Goal: Transaction & Acquisition: Purchase product/service

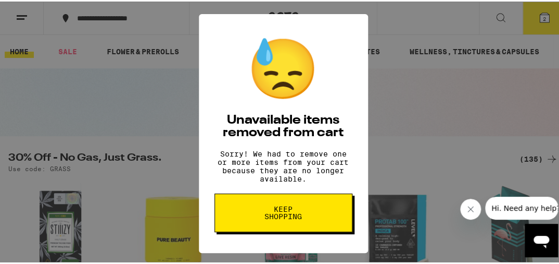
click at [277, 214] on span "Keep Shopping" at bounding box center [284, 211] width 54 height 15
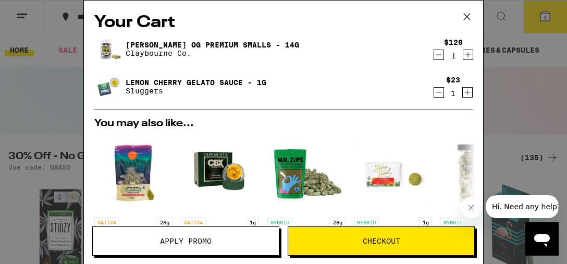
click at [434, 54] on icon "Decrement" at bounding box center [438, 54] width 9 height 13
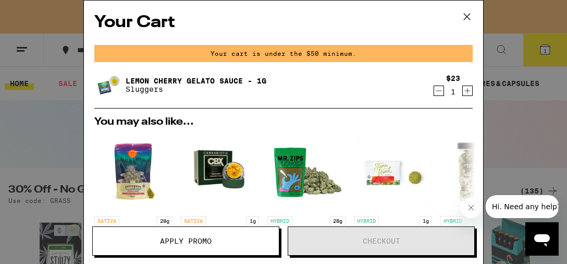
click at [434, 94] on icon "Decrement" at bounding box center [438, 90] width 9 height 13
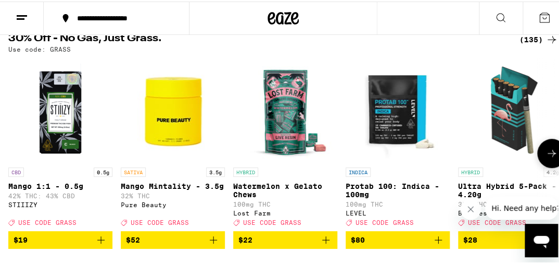
scroll to position [109, 0]
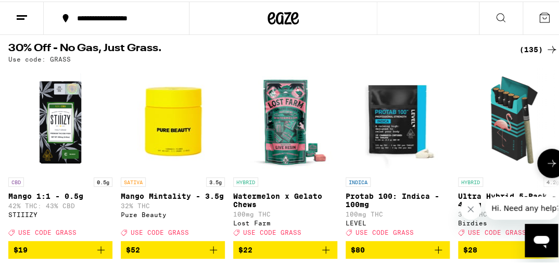
click at [550, 163] on button at bounding box center [552, 161] width 29 height 29
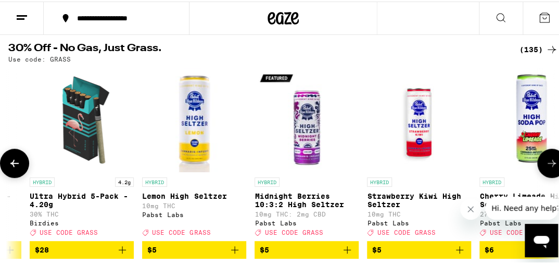
click at [550, 163] on button at bounding box center [552, 161] width 29 height 29
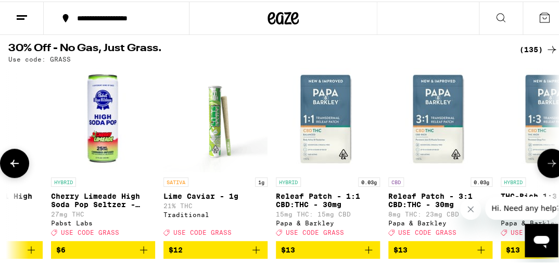
scroll to position [0, 858]
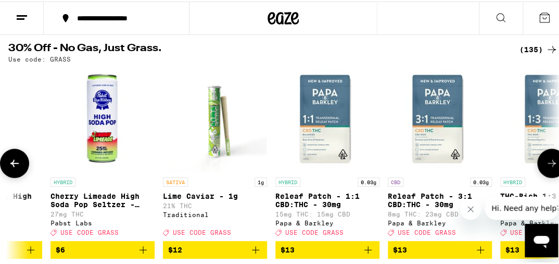
click at [550, 163] on button at bounding box center [552, 161] width 29 height 29
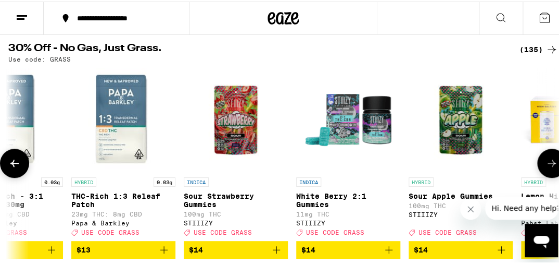
scroll to position [0, 1288]
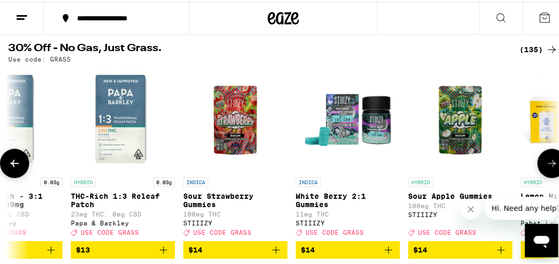
click at [550, 161] on button at bounding box center [552, 161] width 29 height 29
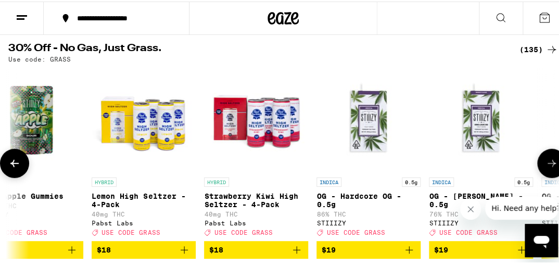
click at [551, 159] on button at bounding box center [552, 161] width 29 height 29
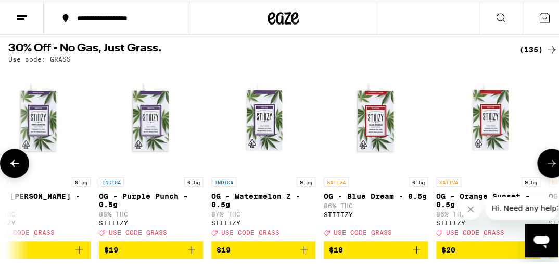
click at [551, 158] on button at bounding box center [552, 161] width 29 height 29
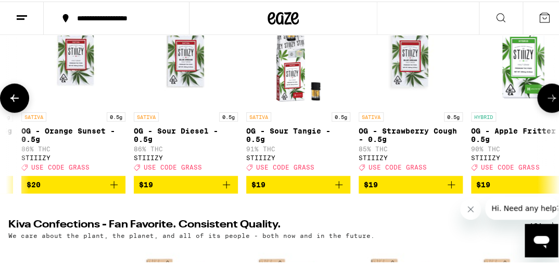
scroll to position [165, 0]
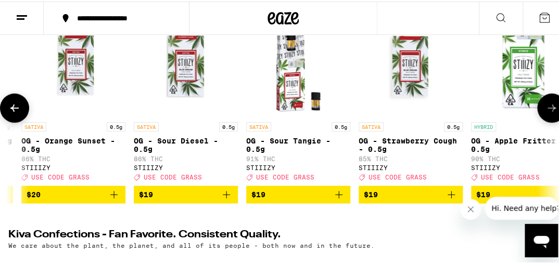
click at [547, 107] on button at bounding box center [552, 106] width 29 height 29
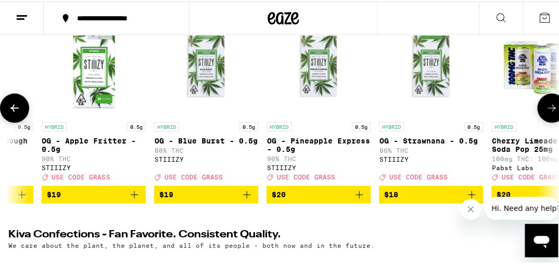
click at [547, 107] on button at bounding box center [552, 106] width 29 height 29
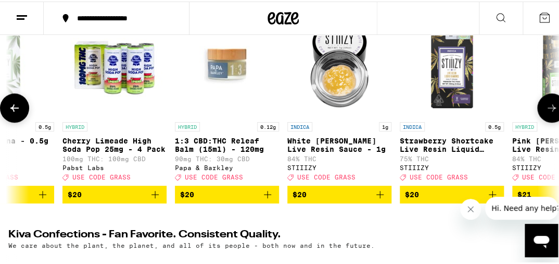
click at [548, 112] on icon at bounding box center [552, 106] width 13 height 13
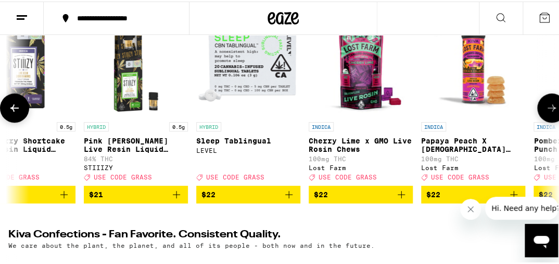
click at [548, 110] on icon at bounding box center [552, 106] width 8 height 7
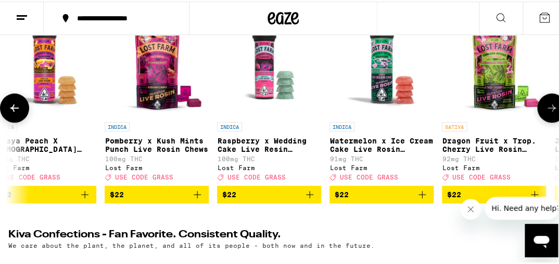
click at [547, 113] on icon at bounding box center [552, 106] width 13 height 13
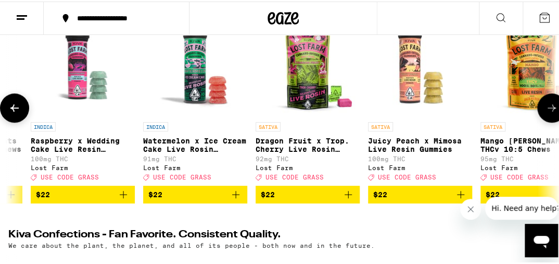
click at [545, 121] on button at bounding box center [552, 106] width 29 height 29
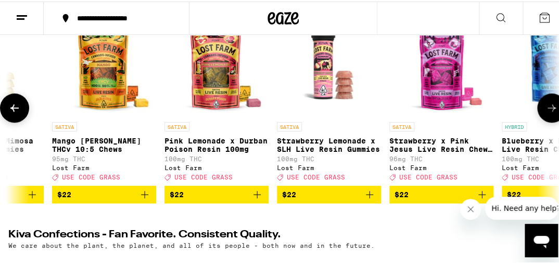
click at [545, 121] on button at bounding box center [552, 106] width 29 height 29
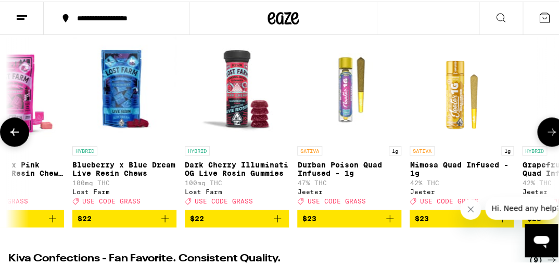
scroll to position [109, 0]
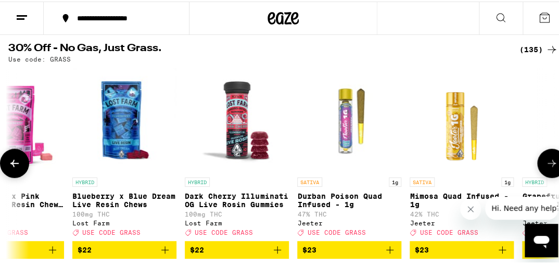
click at [547, 164] on icon at bounding box center [552, 161] width 13 height 13
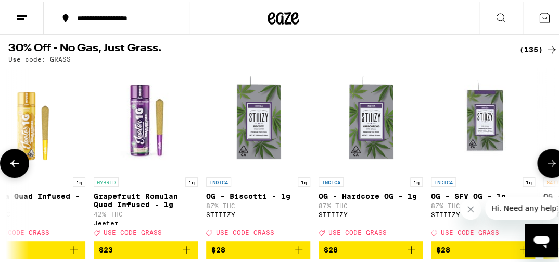
click at [547, 164] on icon at bounding box center [552, 161] width 13 height 13
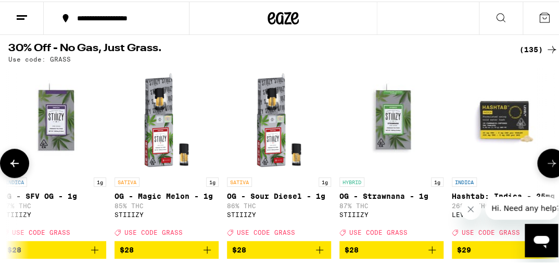
click at [547, 164] on icon at bounding box center [552, 161] width 13 height 13
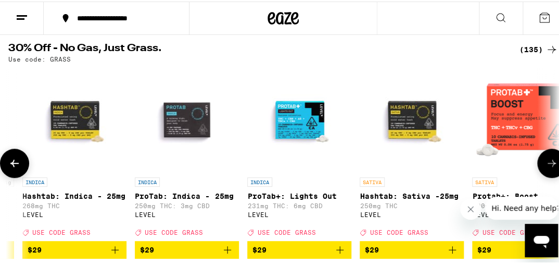
click at [547, 164] on icon at bounding box center [552, 161] width 13 height 13
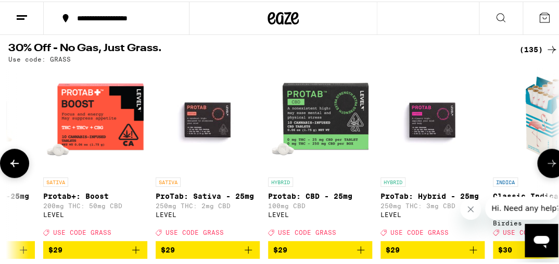
click at [547, 164] on icon at bounding box center [552, 161] width 13 height 13
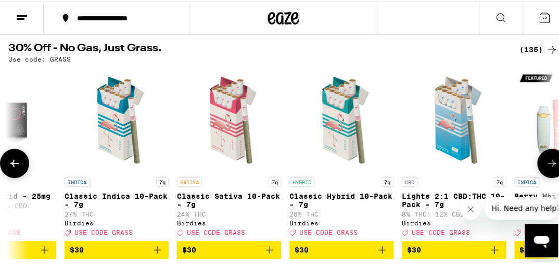
scroll to position [0, 7482]
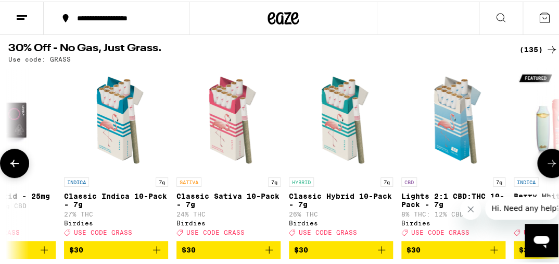
click at [547, 164] on icon at bounding box center [552, 161] width 13 height 13
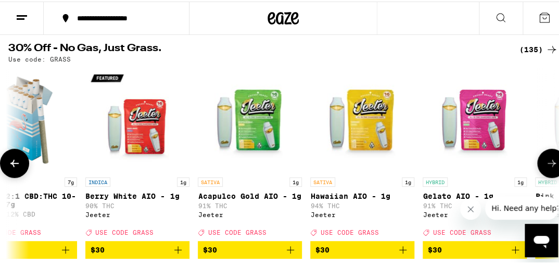
click at [547, 164] on icon at bounding box center [552, 161] width 13 height 13
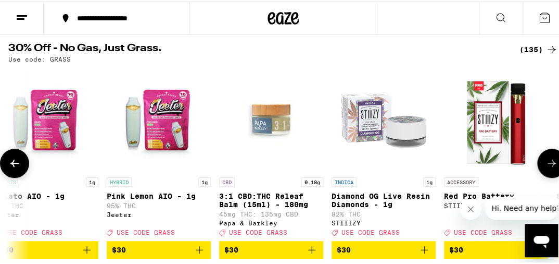
scroll to position [0, 8340]
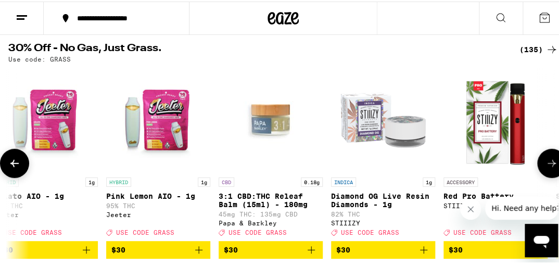
click at [547, 164] on icon at bounding box center [552, 161] width 13 height 13
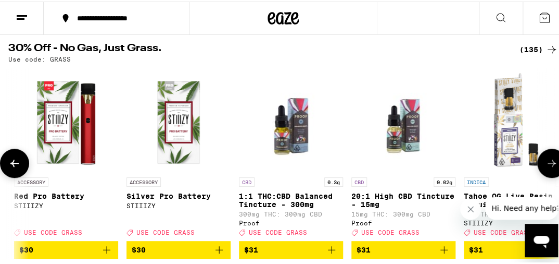
click at [547, 164] on icon at bounding box center [552, 161] width 13 height 13
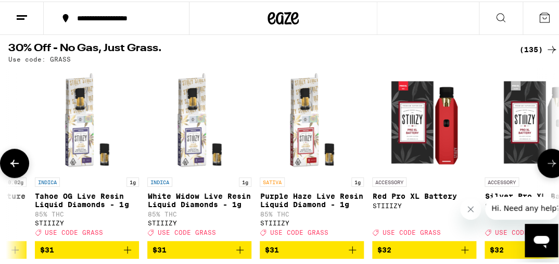
click at [547, 168] on icon at bounding box center [552, 161] width 13 height 13
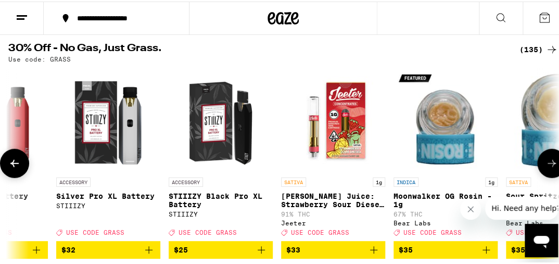
scroll to position [0, 9628]
click at [548, 166] on icon at bounding box center [552, 161] width 13 height 13
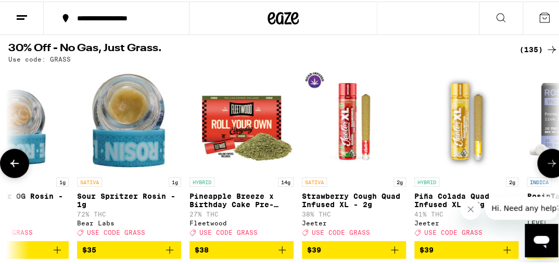
scroll to position [0, 10057]
click at [548, 166] on icon at bounding box center [552, 161] width 13 height 13
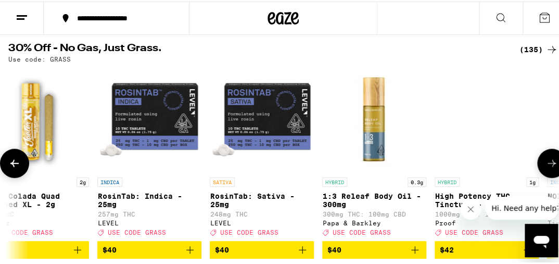
click at [548, 166] on icon at bounding box center [552, 161] width 13 height 13
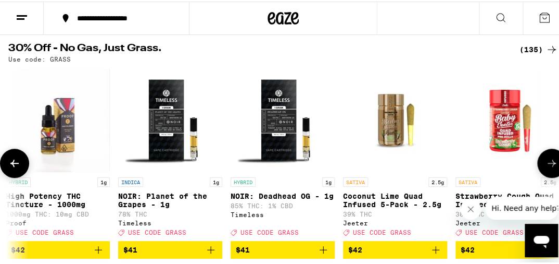
click at [548, 166] on icon at bounding box center [552, 161] width 13 height 13
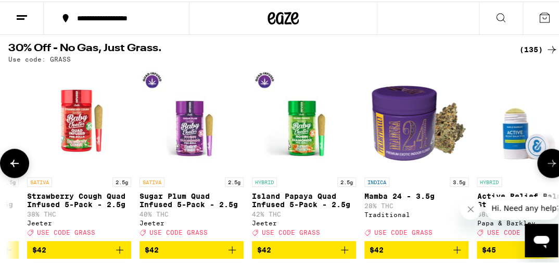
click at [548, 166] on icon at bounding box center [552, 161] width 13 height 13
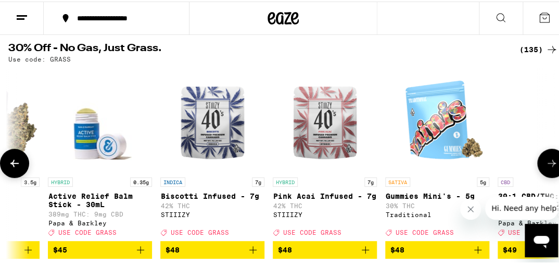
scroll to position [0, 11774]
click at [548, 164] on icon at bounding box center [552, 161] width 13 height 13
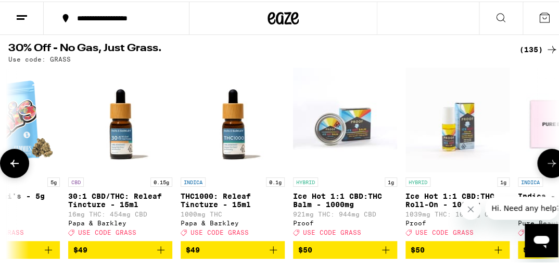
click at [548, 164] on icon at bounding box center [552, 161] width 13 height 13
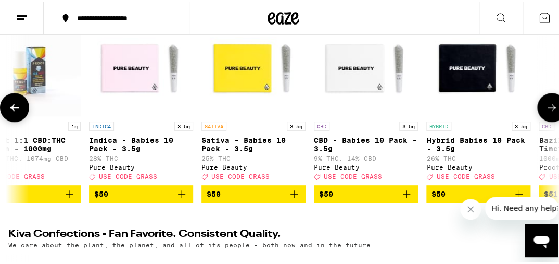
scroll to position [165, 0]
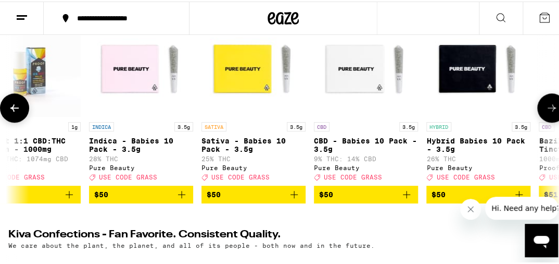
click at [550, 111] on icon at bounding box center [552, 106] width 13 height 13
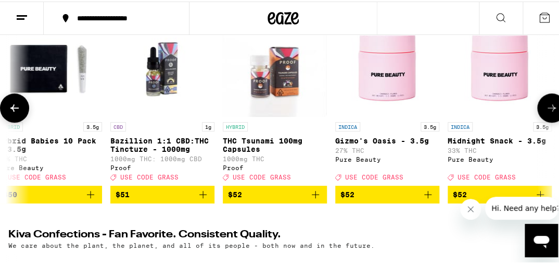
click at [550, 112] on icon at bounding box center [552, 106] width 13 height 13
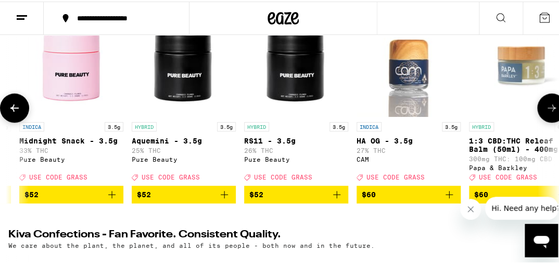
scroll to position [0, 13491]
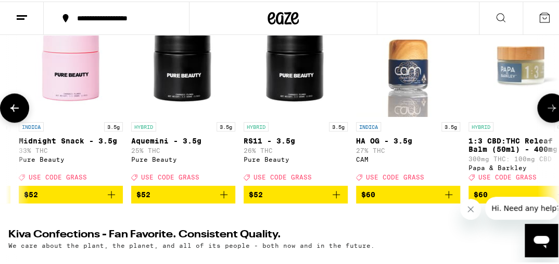
click at [550, 113] on icon at bounding box center [552, 106] width 13 height 13
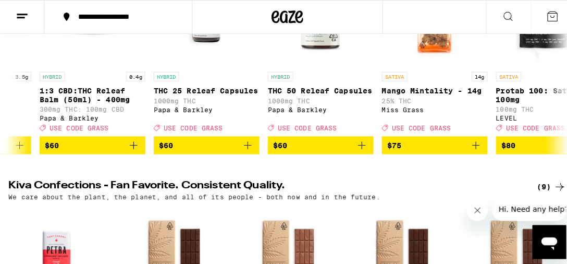
scroll to position [165, 0]
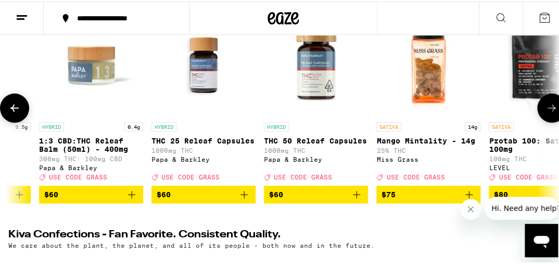
click at [423, 100] on img "Open page for Mango Mintality - 14g from Miss Grass" at bounding box center [429, 63] width 104 height 104
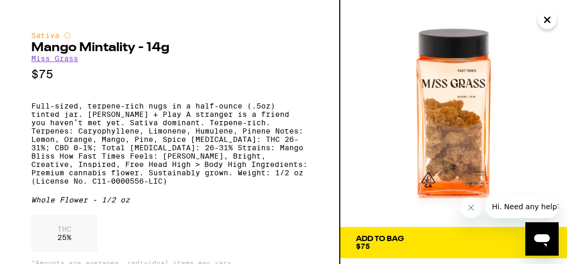
click at [544, 18] on icon "Close" at bounding box center [547, 20] width 13 height 16
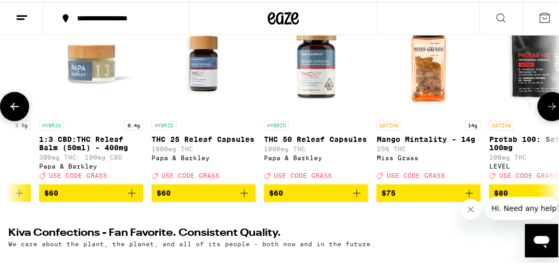
scroll to position [165, 0]
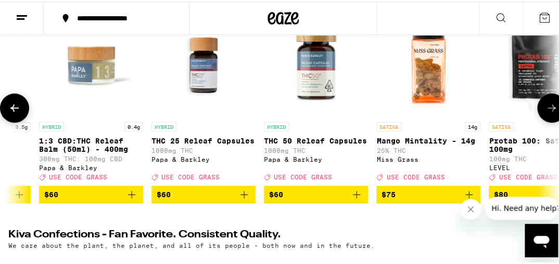
click at [547, 109] on icon at bounding box center [552, 106] width 13 height 13
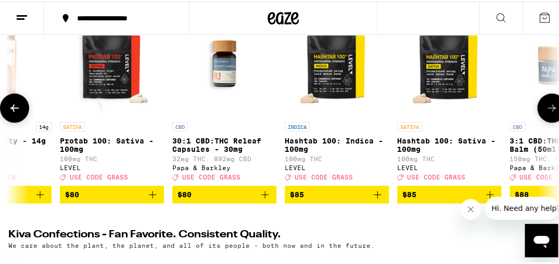
click at [547, 110] on icon at bounding box center [552, 106] width 13 height 13
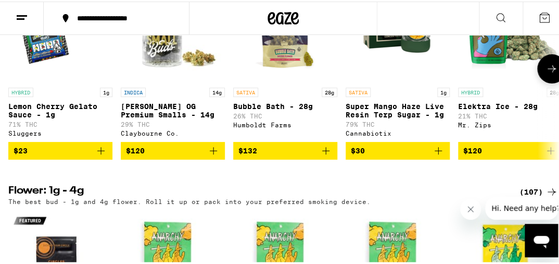
scroll to position [1153, 0]
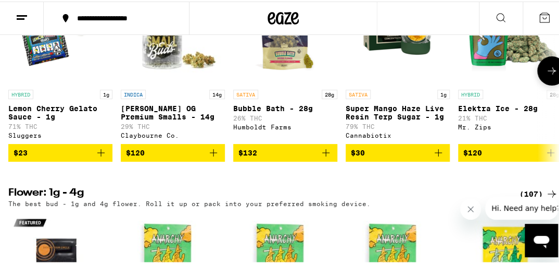
click at [552, 84] on button at bounding box center [552, 69] width 29 height 29
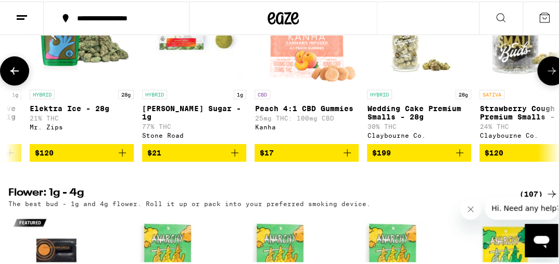
click at [553, 84] on button at bounding box center [552, 69] width 29 height 29
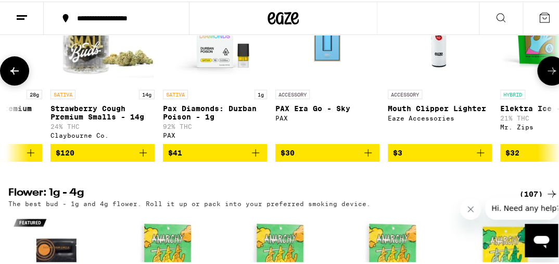
click at [554, 84] on button at bounding box center [552, 69] width 29 height 29
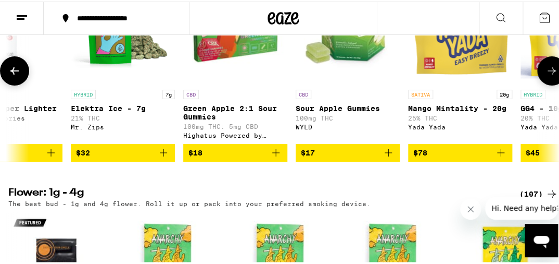
click at [554, 84] on button at bounding box center [552, 69] width 29 height 29
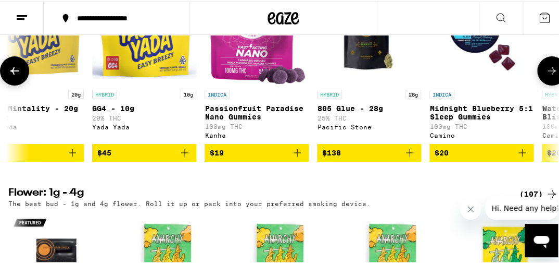
scroll to position [0, 1717]
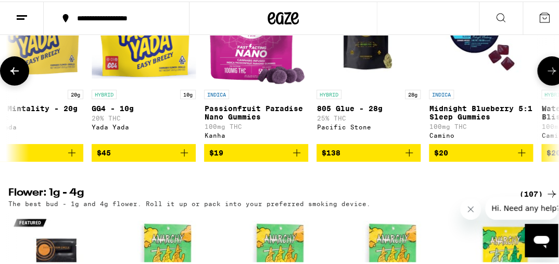
click at [557, 84] on button at bounding box center [552, 69] width 29 height 29
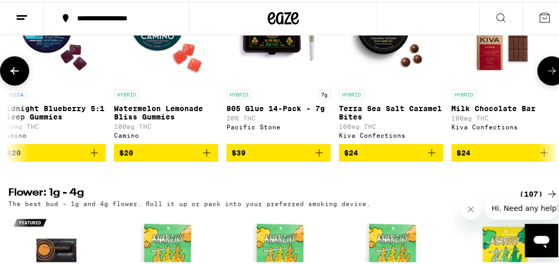
scroll to position [0, 2145]
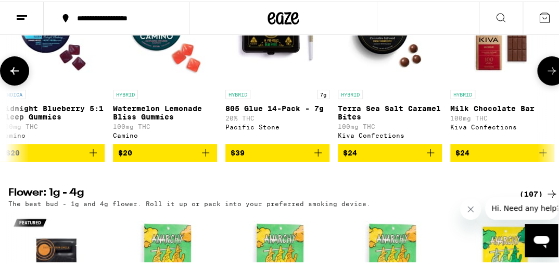
click at [558, 84] on button at bounding box center [552, 69] width 29 height 29
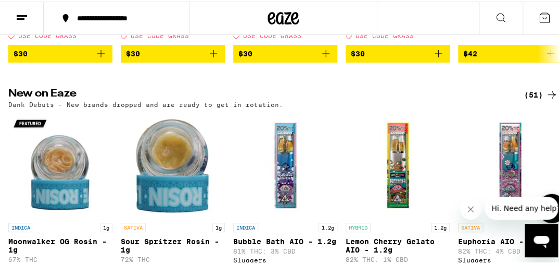
scroll to position [658, 0]
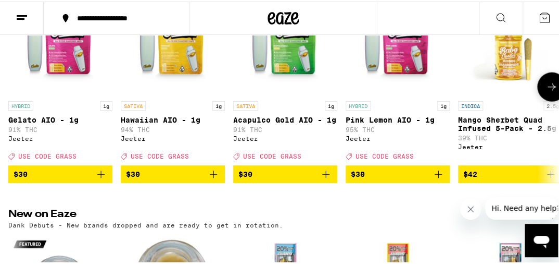
click at [550, 92] on icon at bounding box center [552, 85] width 13 height 13
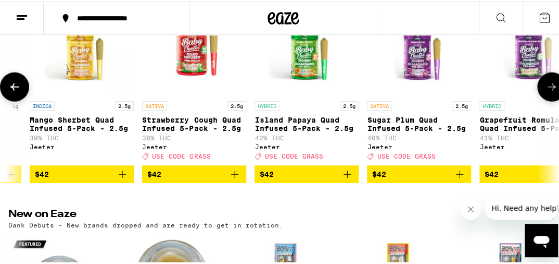
click at [551, 92] on icon at bounding box center [552, 85] width 13 height 13
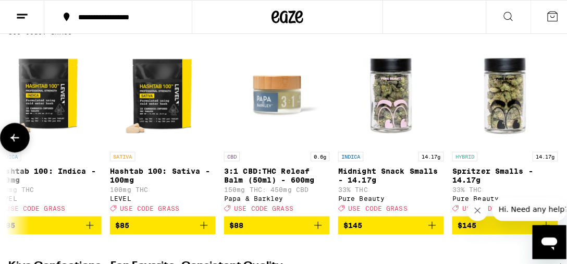
scroll to position [165, 0]
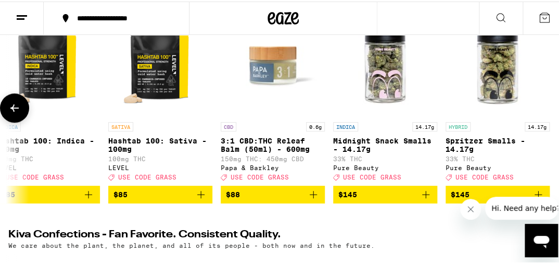
click at [513, 79] on img "Open page for Spritzer Smalls - 14.17g from Pure Beauty" at bounding box center [498, 63] width 104 height 104
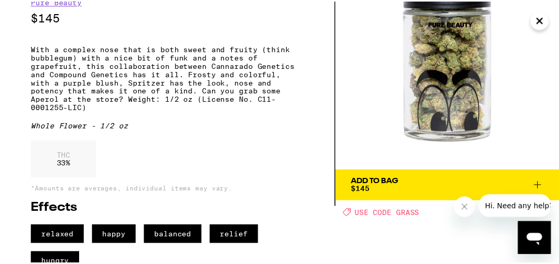
scroll to position [56, 0]
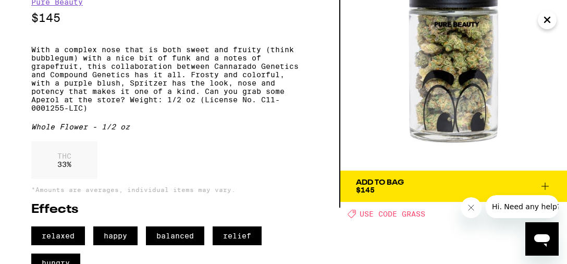
click at [535, 182] on span "Add To Bag $145" at bounding box center [453, 186] width 195 height 15
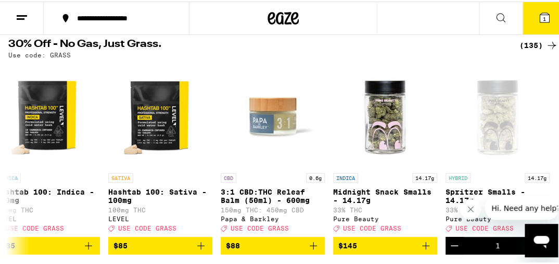
scroll to position [109, 0]
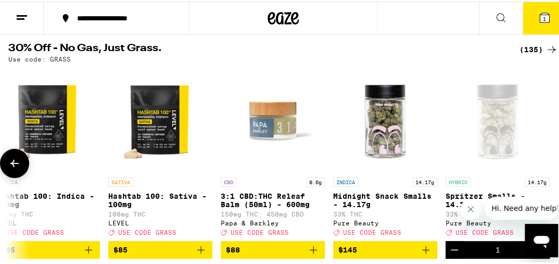
click at [6, 163] on button at bounding box center [14, 161] width 29 height 29
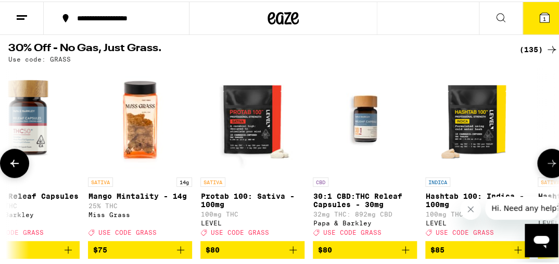
click at [8, 163] on button at bounding box center [14, 161] width 29 height 29
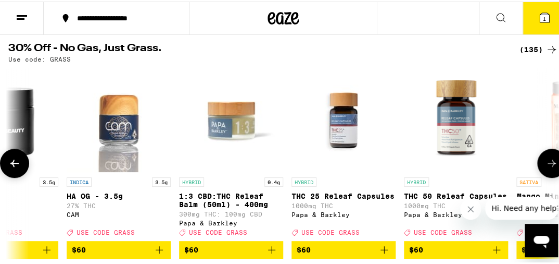
scroll to position [0, 13780]
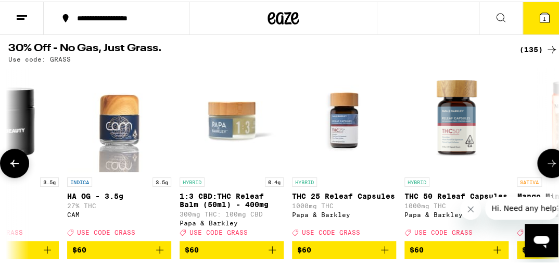
click at [546, 165] on icon at bounding box center [552, 161] width 13 height 13
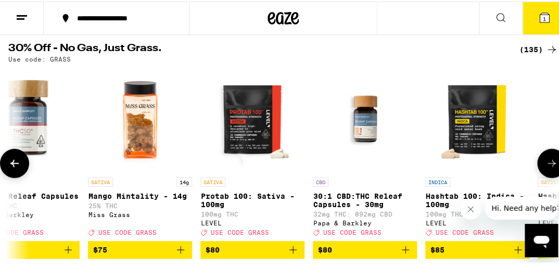
scroll to position [109, 0]
click at [7, 160] on button at bounding box center [14, 161] width 29 height 29
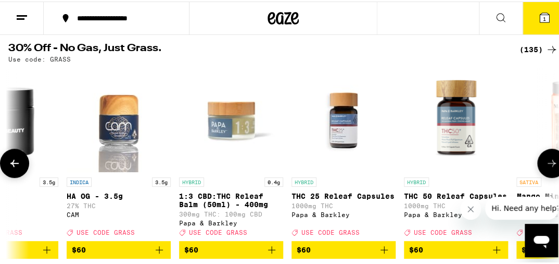
scroll to position [0, 13780]
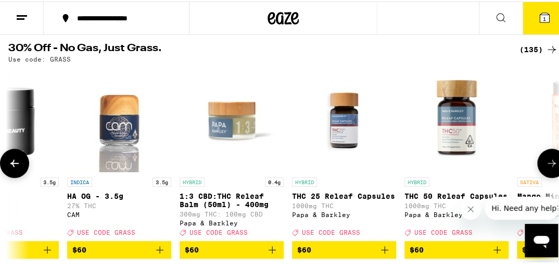
click at [550, 168] on icon at bounding box center [552, 161] width 13 height 13
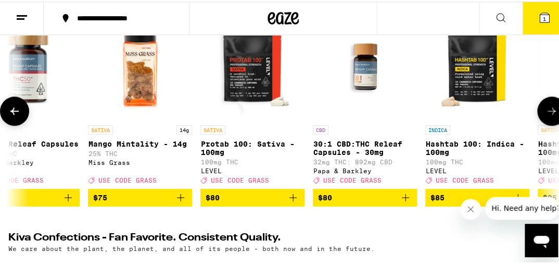
scroll to position [165, 0]
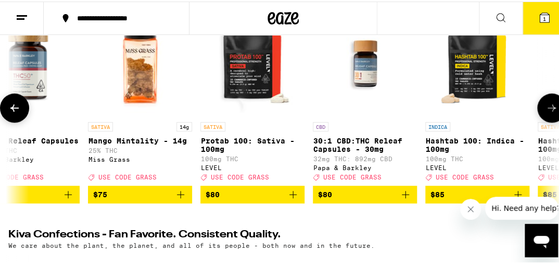
click at [174, 199] on span "$75" at bounding box center [140, 192] width 94 height 13
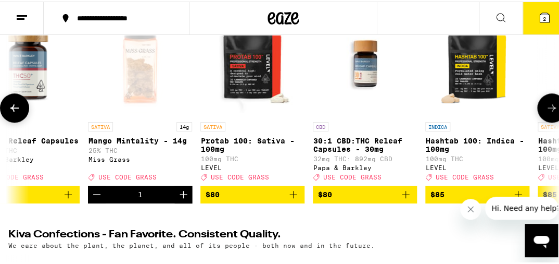
click at [16, 110] on icon at bounding box center [14, 106] width 8 height 7
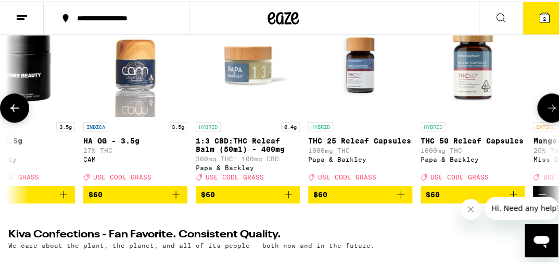
click at [16, 110] on icon at bounding box center [14, 106] width 8 height 7
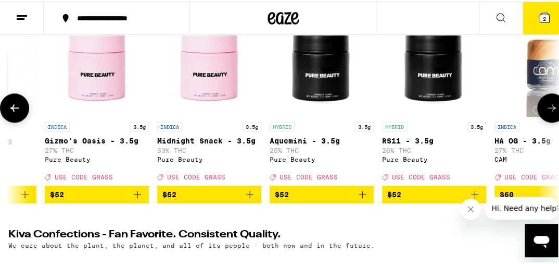
click at [16, 110] on icon at bounding box center [14, 106] width 8 height 7
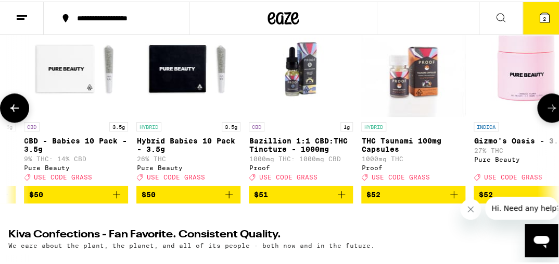
scroll to position [0, 12923]
click at [16, 110] on icon at bounding box center [14, 106] width 8 height 7
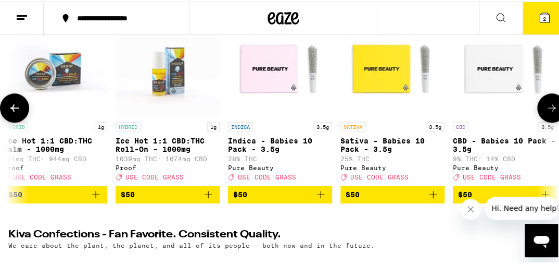
scroll to position [0, 12493]
click at [14, 113] on icon at bounding box center [14, 106] width 13 height 13
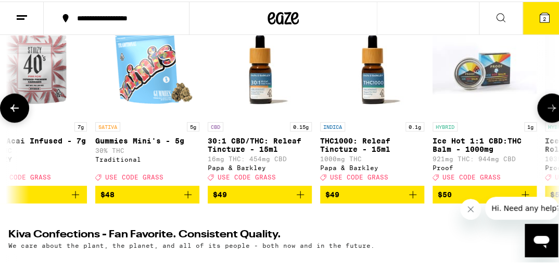
click at [14, 113] on icon at bounding box center [14, 106] width 13 height 13
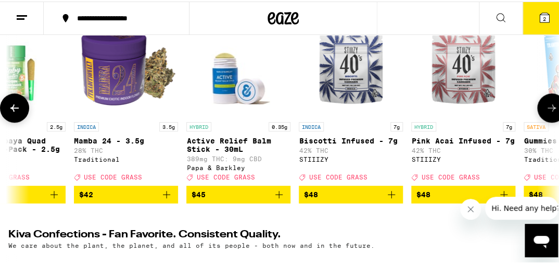
scroll to position [0, 11635]
click at [538, 104] on button at bounding box center [552, 106] width 29 height 29
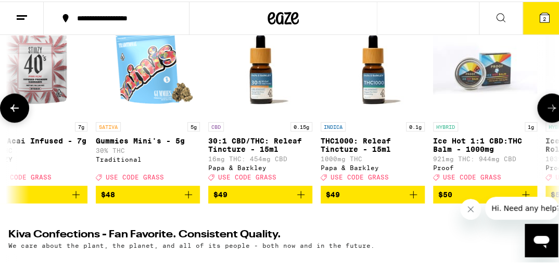
scroll to position [0, 12064]
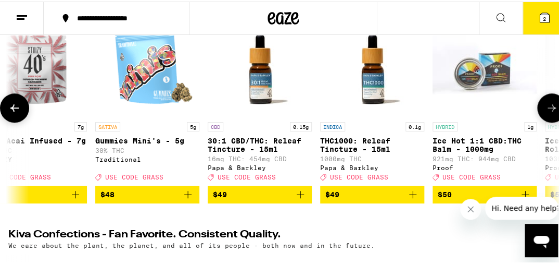
click at [8, 117] on button at bounding box center [14, 106] width 29 height 29
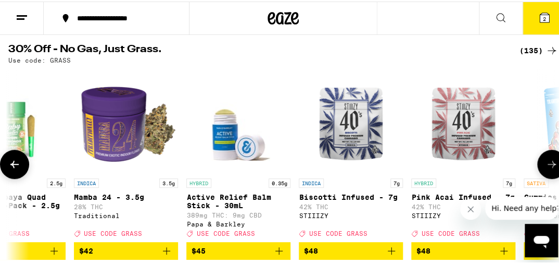
scroll to position [109, 0]
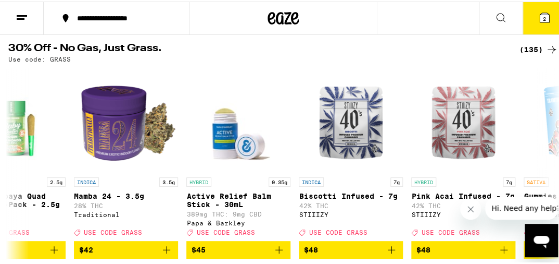
click at [544, 2] on button "2" at bounding box center [545, 17] width 44 height 32
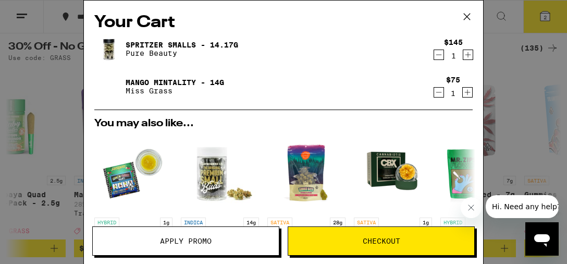
click at [434, 96] on icon "Decrement" at bounding box center [438, 92] width 9 height 13
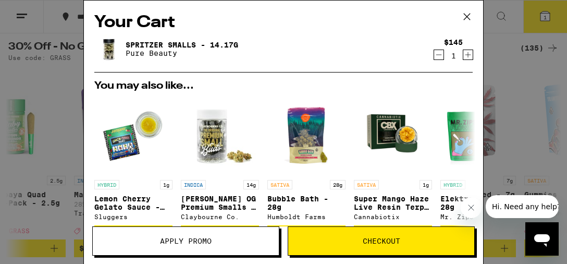
click at [460, 14] on icon at bounding box center [467, 17] width 16 height 16
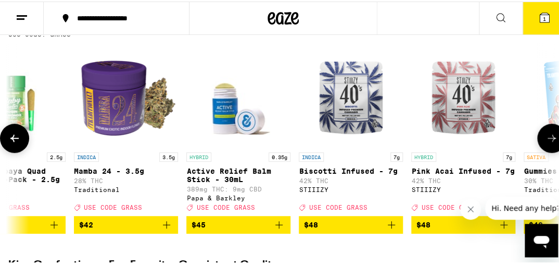
scroll to position [165, 0]
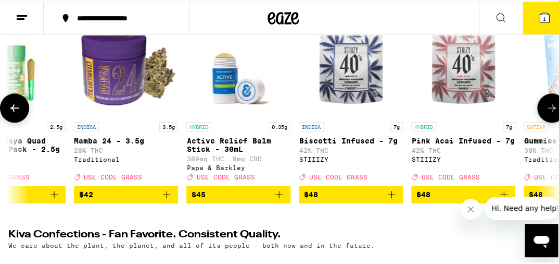
click at [168, 199] on icon "Add to bag" at bounding box center [166, 192] width 13 height 13
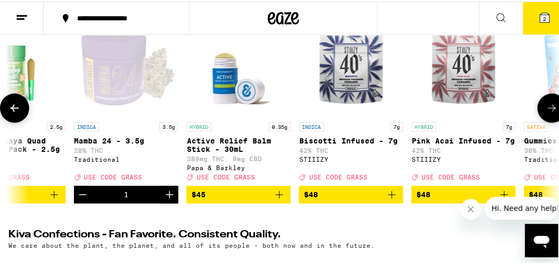
click at [6, 109] on button at bounding box center [14, 106] width 29 height 29
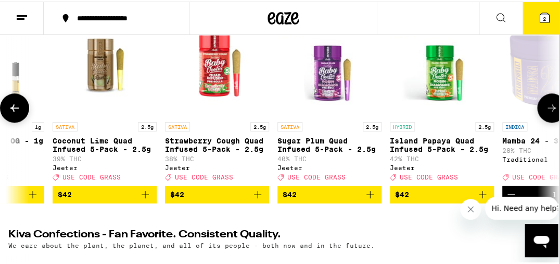
scroll to position [0, 11206]
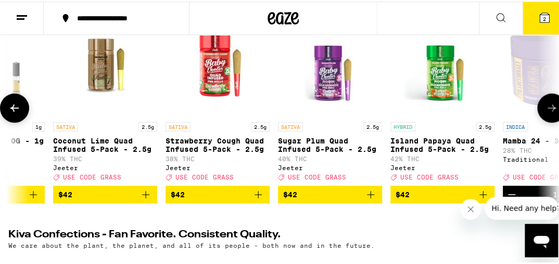
click at [16, 113] on icon at bounding box center [14, 106] width 13 height 13
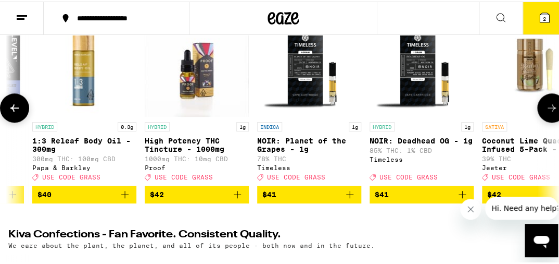
scroll to position [0, 10777]
click at [546, 111] on icon at bounding box center [552, 106] width 13 height 13
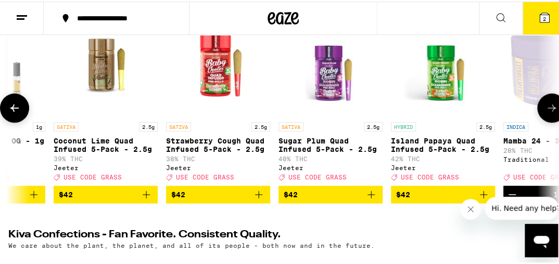
scroll to position [0, 11206]
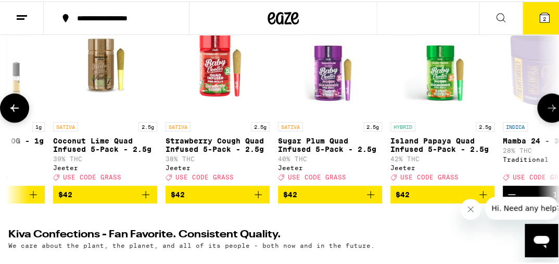
click at [17, 108] on icon at bounding box center [14, 106] width 13 height 13
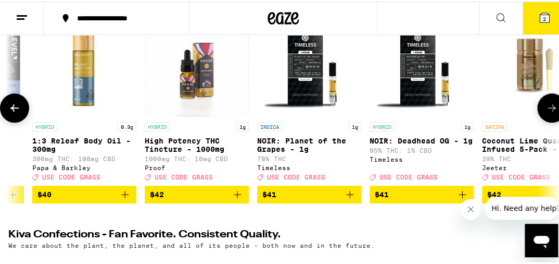
click at [17, 109] on icon at bounding box center [14, 106] width 13 height 13
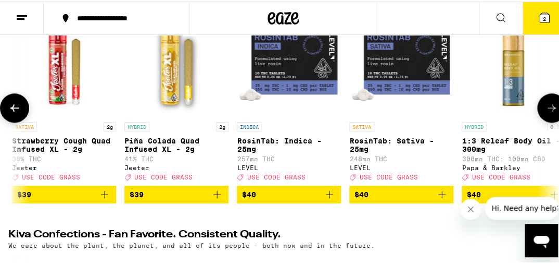
click at [17, 109] on icon at bounding box center [14, 106] width 13 height 13
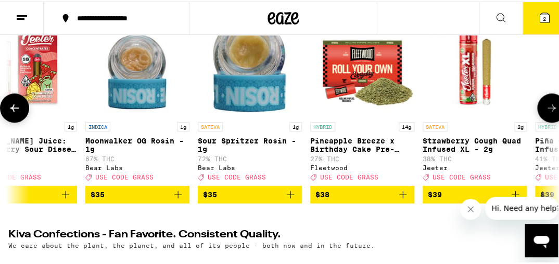
click at [17, 109] on icon at bounding box center [14, 106] width 13 height 13
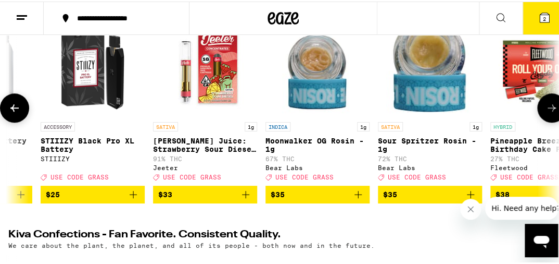
click at [17, 109] on icon at bounding box center [14, 106] width 13 height 13
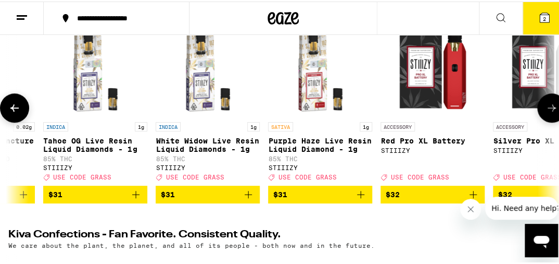
scroll to position [0, 9190]
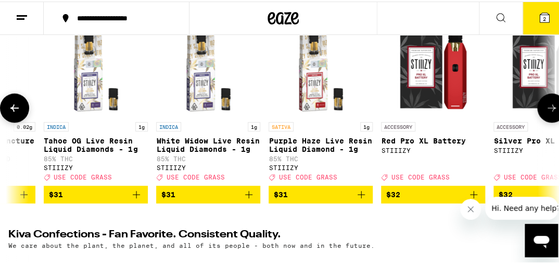
click at [546, 113] on icon at bounding box center [552, 106] width 13 height 13
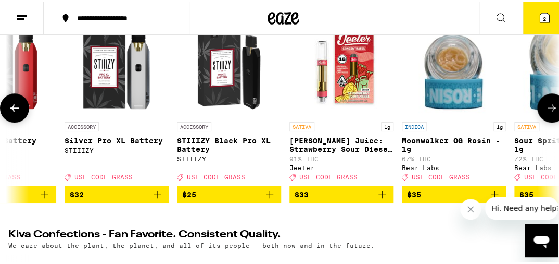
scroll to position [0, 9620]
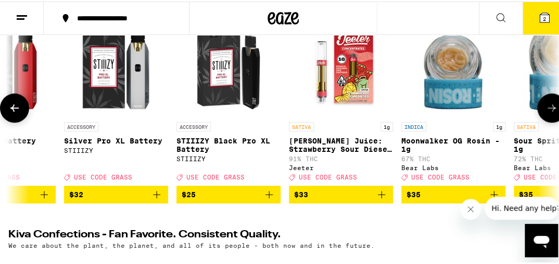
click at [546, 113] on icon at bounding box center [552, 106] width 13 height 13
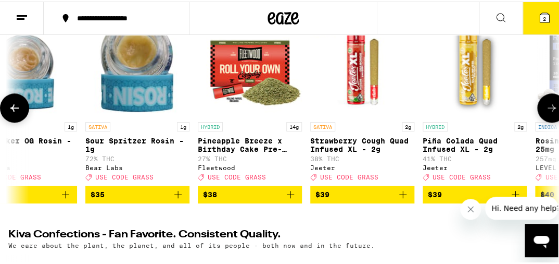
scroll to position [0, 10049]
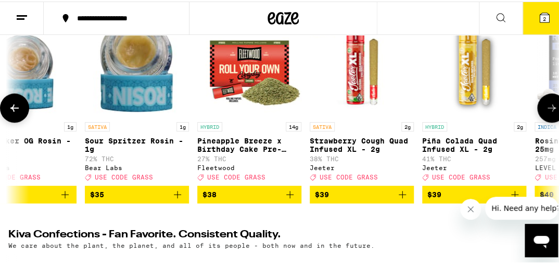
click at [176, 199] on icon "Add to bag" at bounding box center [177, 192] width 13 height 13
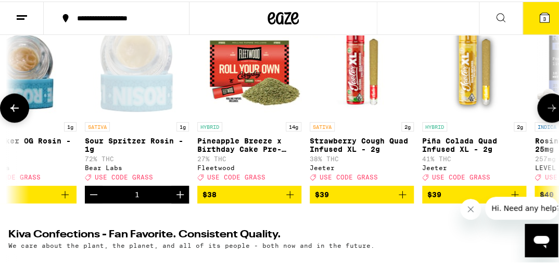
click at [546, 113] on icon at bounding box center [552, 106] width 13 height 13
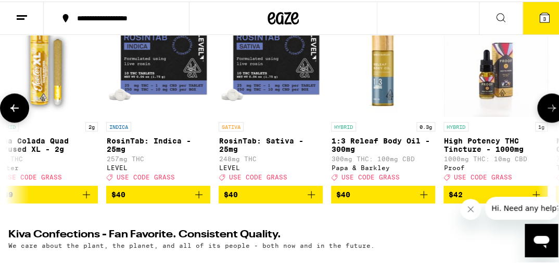
click at [546, 113] on icon at bounding box center [552, 106] width 13 height 13
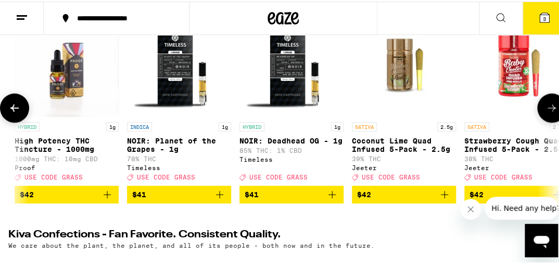
click at [548, 110] on icon at bounding box center [552, 106] width 8 height 7
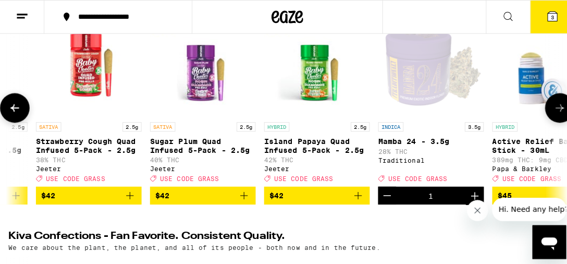
scroll to position [0, 11337]
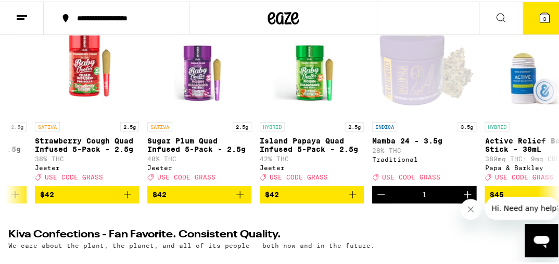
click at [544, 24] on button "3" at bounding box center [545, 17] width 44 height 32
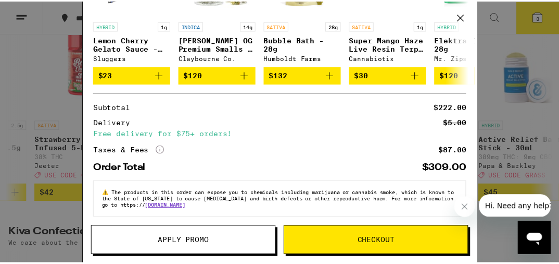
scroll to position [251, 0]
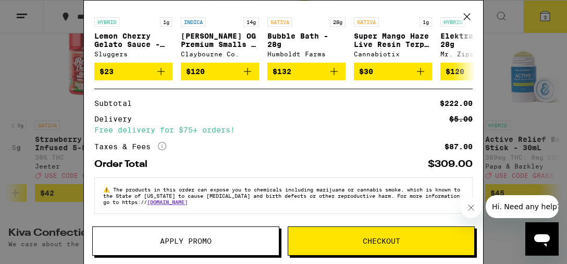
click at [223, 236] on button "Apply Promo" at bounding box center [185, 240] width 187 height 29
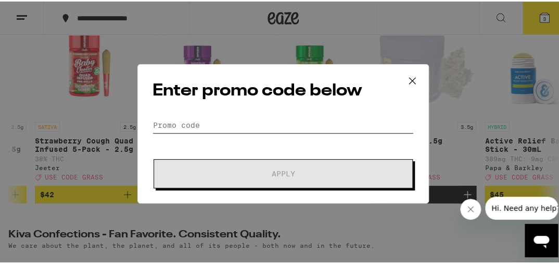
click at [328, 126] on input "Promo Code" at bounding box center [283, 124] width 261 height 16
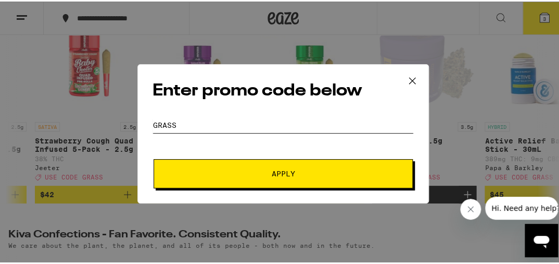
type input "grass"
click at [154, 157] on button "Apply" at bounding box center [283, 171] width 259 height 29
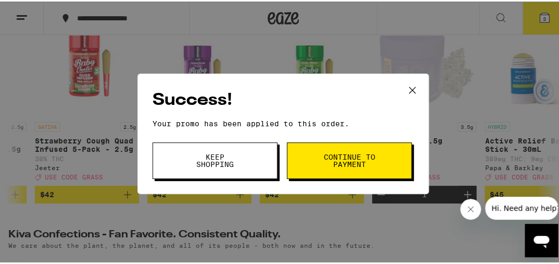
click at [240, 152] on button "Keep Shopping" at bounding box center [215, 159] width 125 height 36
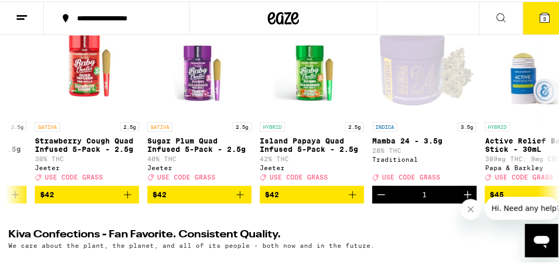
click at [546, 24] on button "3" at bounding box center [545, 17] width 44 height 32
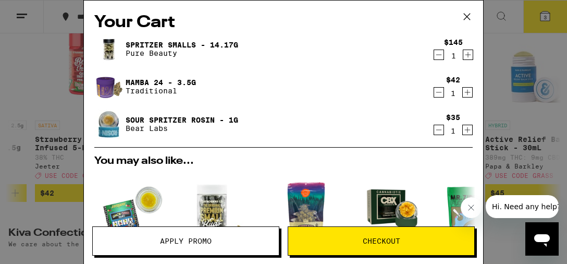
click at [503, 131] on div "Your Cart Spritzer Smalls - 14.17g Pure Beauty $145 1 Mamba 24 - 3.5g Tradition…" at bounding box center [283, 132] width 567 height 264
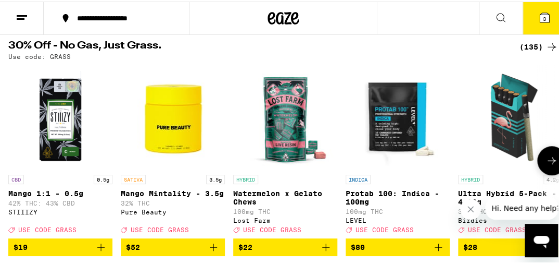
scroll to position [109, 0]
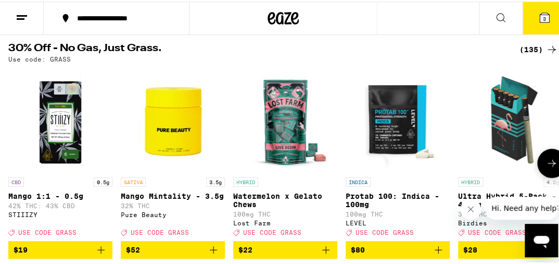
click at [548, 167] on icon at bounding box center [552, 161] width 13 height 13
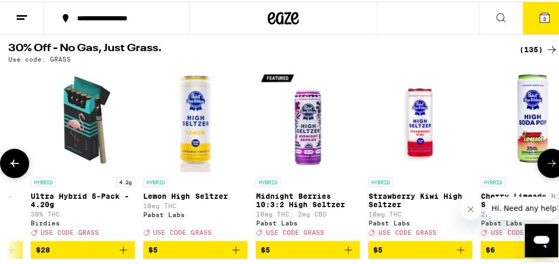
scroll to position [0, 429]
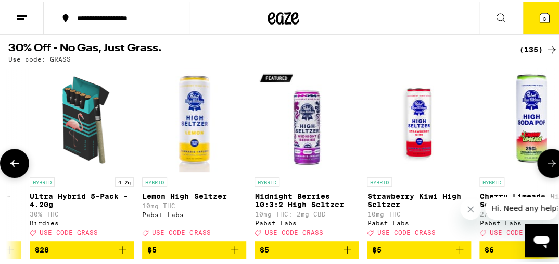
click at [548, 166] on icon at bounding box center [552, 161] width 13 height 13
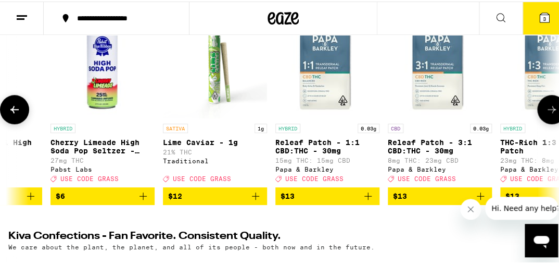
scroll to position [165, 0]
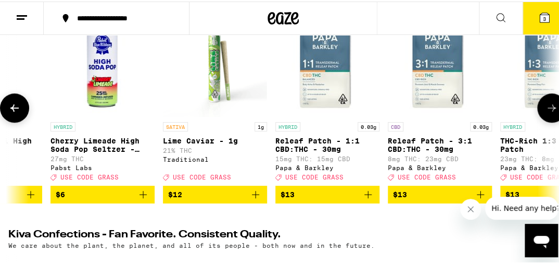
click at [11, 113] on icon at bounding box center [14, 106] width 13 height 13
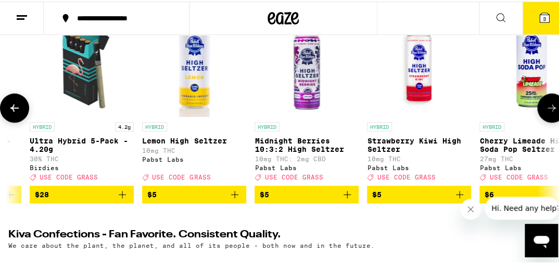
click at [23, 109] on button at bounding box center [14, 106] width 29 height 29
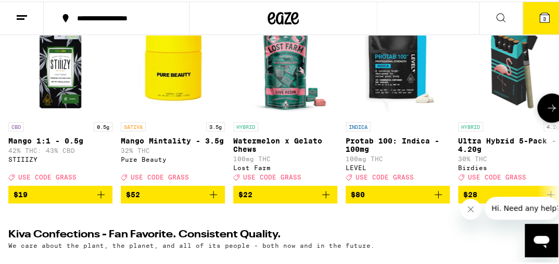
click at [546, 113] on icon at bounding box center [552, 106] width 13 height 13
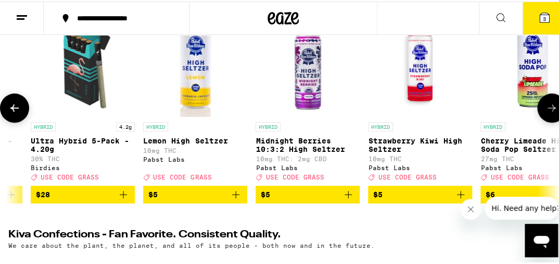
click at [546, 113] on icon at bounding box center [552, 106] width 13 height 13
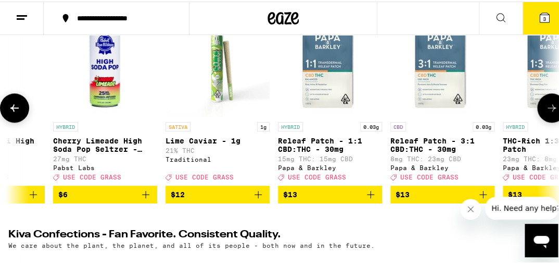
click at [546, 113] on icon at bounding box center [552, 106] width 13 height 13
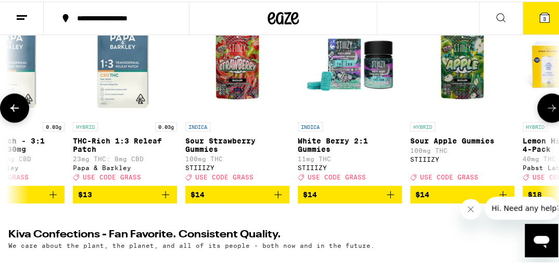
click at [546, 113] on icon at bounding box center [552, 106] width 13 height 13
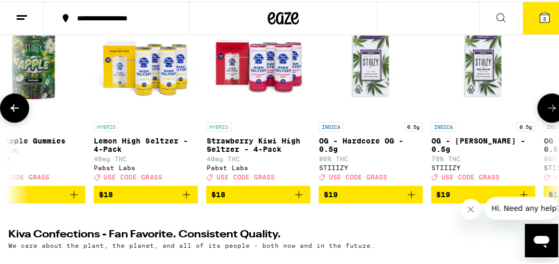
click at [8, 107] on button at bounding box center [14, 106] width 29 height 29
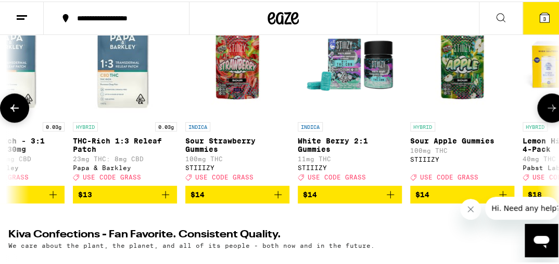
click at [546, 109] on icon at bounding box center [552, 106] width 13 height 13
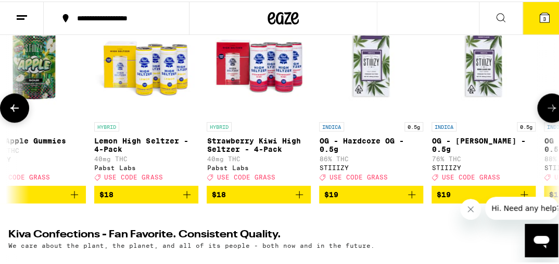
scroll to position [0, 1715]
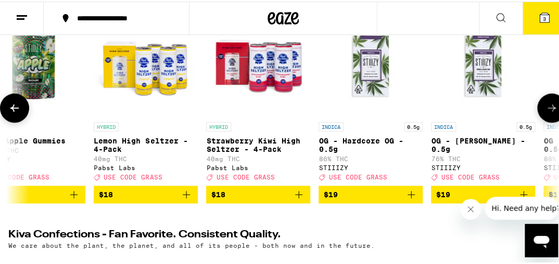
click at [540, 106] on button at bounding box center [552, 106] width 29 height 29
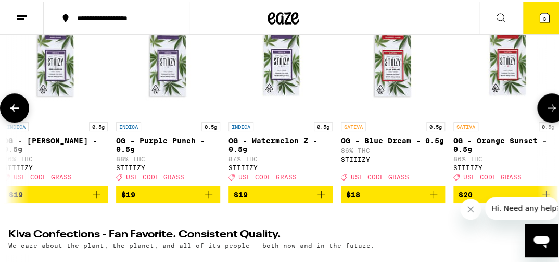
click at [540, 106] on button at bounding box center [552, 106] width 29 height 29
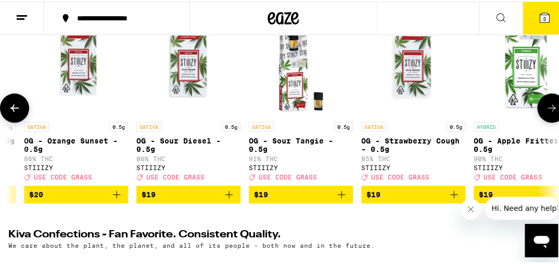
click at [540, 106] on button at bounding box center [552, 106] width 29 height 29
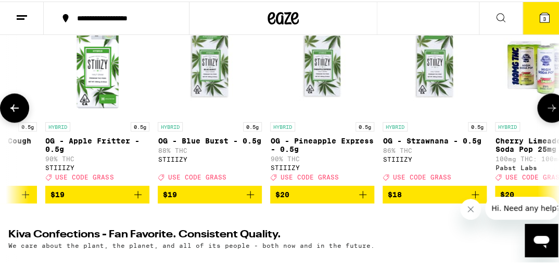
click at [540, 106] on button at bounding box center [552, 106] width 29 height 29
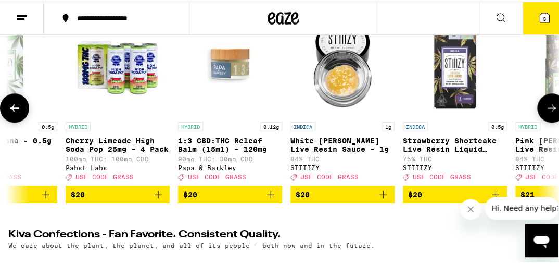
click at [539, 106] on button at bounding box center [552, 106] width 29 height 29
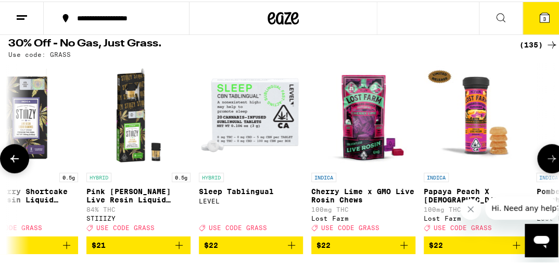
scroll to position [109, 0]
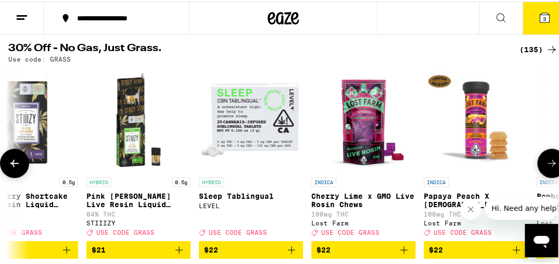
click at [551, 169] on button at bounding box center [552, 161] width 29 height 29
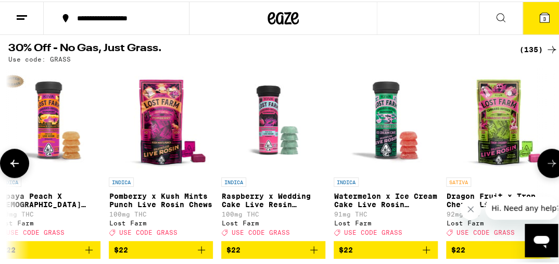
scroll to position [0, 4288]
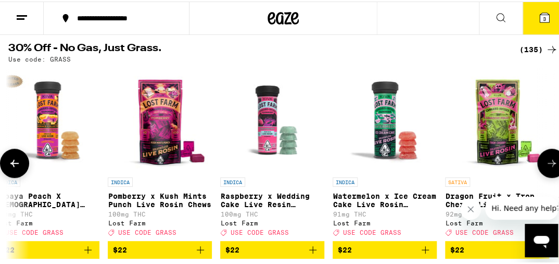
click at [552, 169] on button at bounding box center [552, 161] width 29 height 29
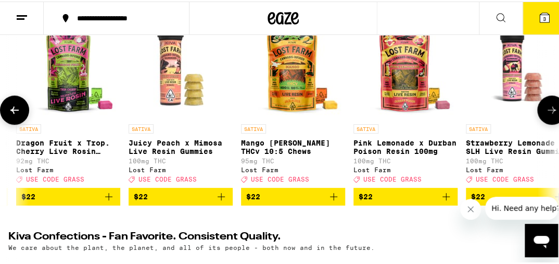
scroll to position [165, 0]
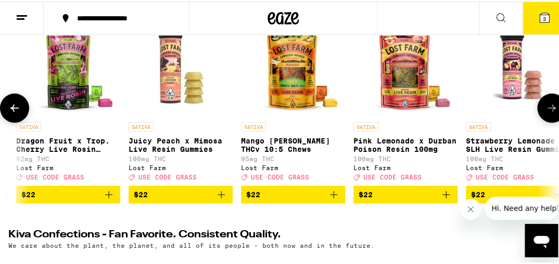
click at [113, 199] on icon "Add to bag" at bounding box center [109, 192] width 13 height 13
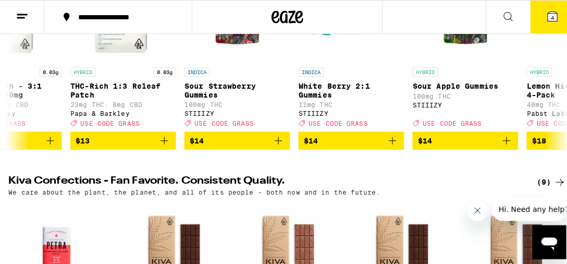
scroll to position [219, 0]
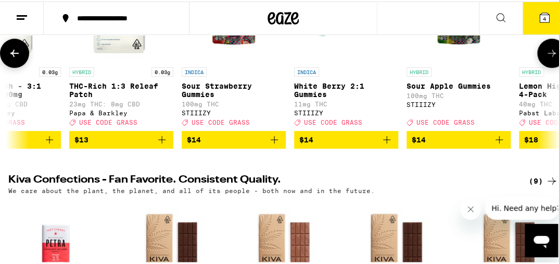
click at [501, 144] on icon "Add to bag" at bounding box center [499, 138] width 13 height 13
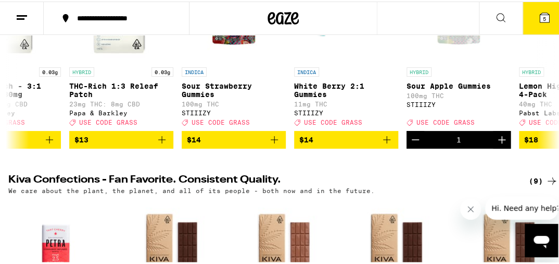
click at [536, 27] on button "5" at bounding box center [545, 17] width 44 height 32
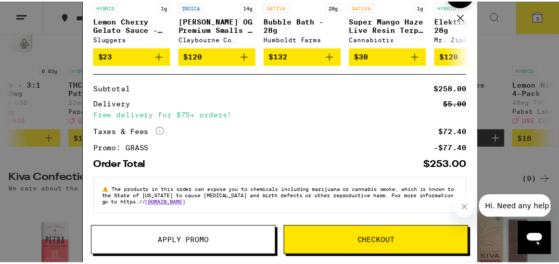
scroll to position [341, 0]
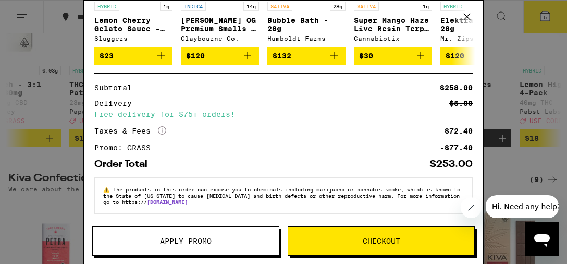
click at [539, 106] on div "Your Cart Spritzer Smalls - 14.17g Pure Beauty $145 1 Sour Apple Gummies STIIIZ…" at bounding box center [283, 132] width 567 height 264
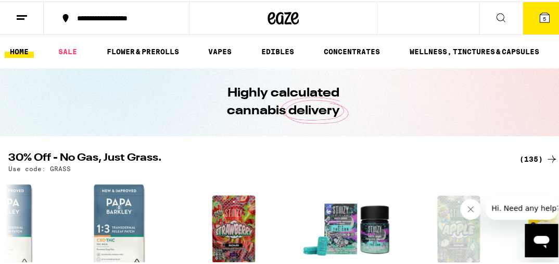
click at [27, 13] on icon at bounding box center [22, 16] width 13 height 13
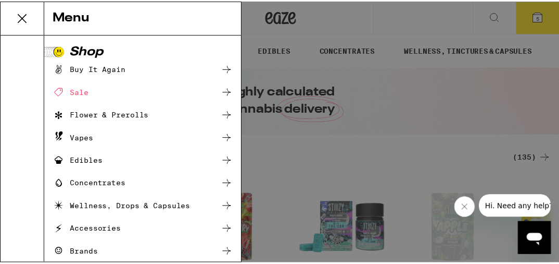
scroll to position [170, 0]
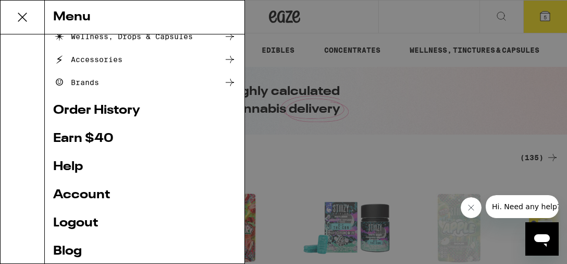
click at [130, 108] on link "Order History" at bounding box center [144, 110] width 183 height 13
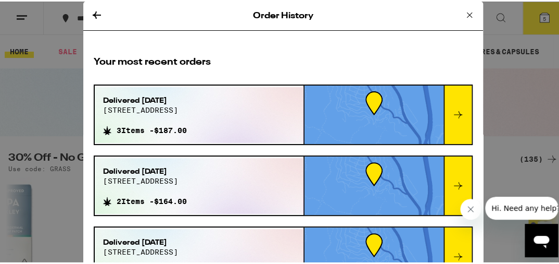
click at [467, 15] on icon at bounding box center [469, 13] width 5 height 5
click at [458, 13] on div "Order History Your most recent orders Delivered Aug 23, 2025 690 sierra point r…" at bounding box center [283, 132] width 567 height 264
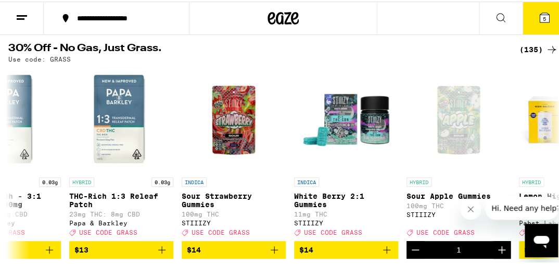
click at [550, 15] on button "5" at bounding box center [545, 17] width 44 height 32
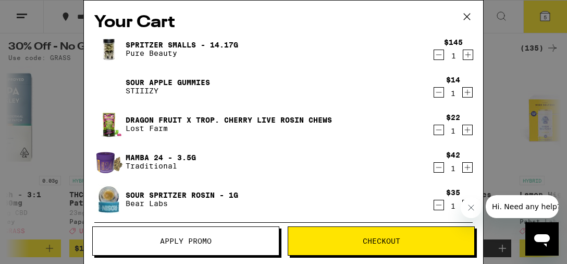
click at [59, 203] on div "Your Cart Spritzer Smalls - 14.17g Pure Beauty $145 1 Sour Apple Gummies STIIIZ…" at bounding box center [283, 132] width 567 height 264
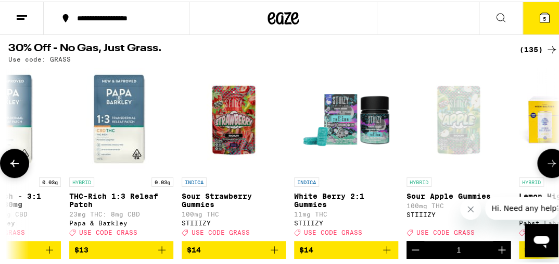
click at [5, 167] on button at bounding box center [14, 161] width 29 height 29
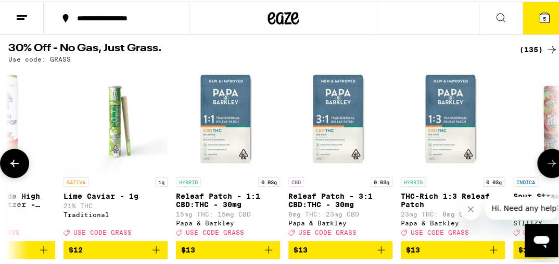
click at [4, 167] on button at bounding box center [14, 161] width 29 height 29
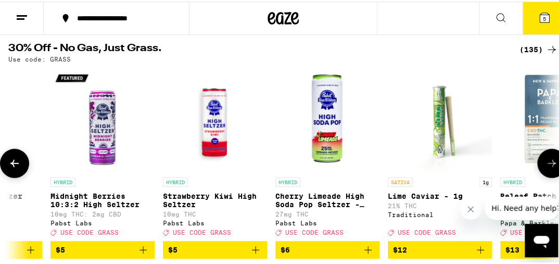
click at [5, 167] on button at bounding box center [14, 161] width 29 height 29
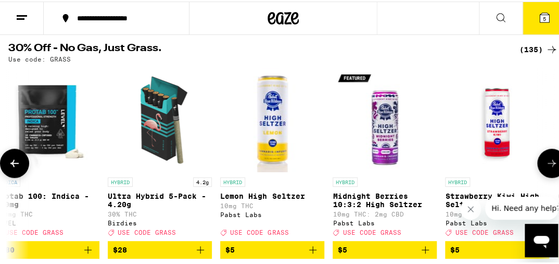
click at [5, 167] on button at bounding box center [14, 161] width 29 height 29
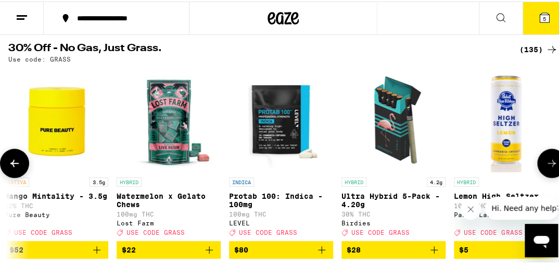
click at [5, 167] on button at bounding box center [14, 161] width 29 height 29
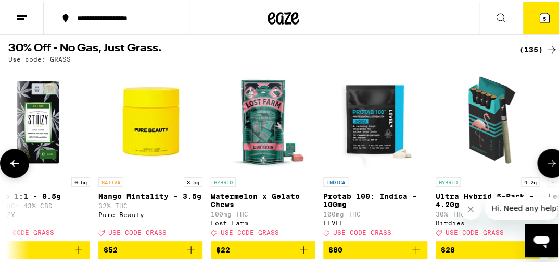
click at [5, 167] on button at bounding box center [14, 161] width 29 height 29
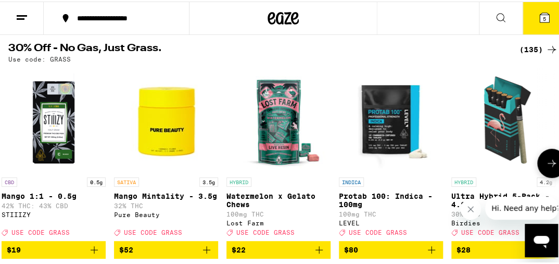
click at [15, 161] on button at bounding box center [15, 161] width 0 height 0
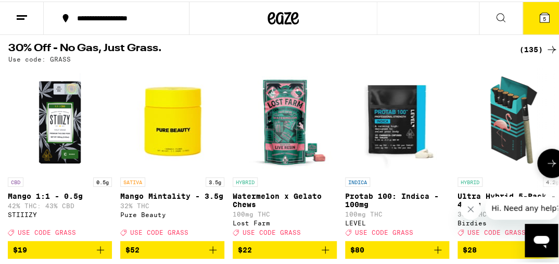
click at [5, 167] on div at bounding box center [14, 161] width 29 height 29
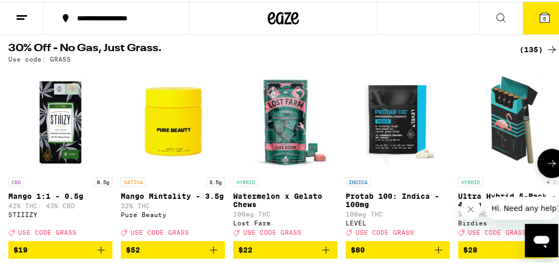
scroll to position [0, 0]
click at [5, 167] on div at bounding box center [14, 161] width 29 height 29
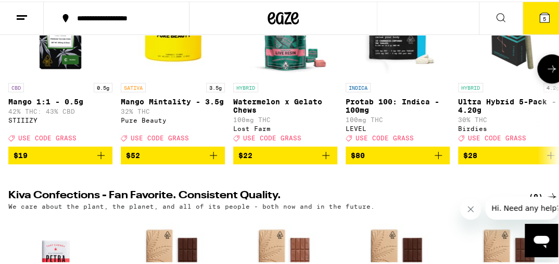
scroll to position [165, 0]
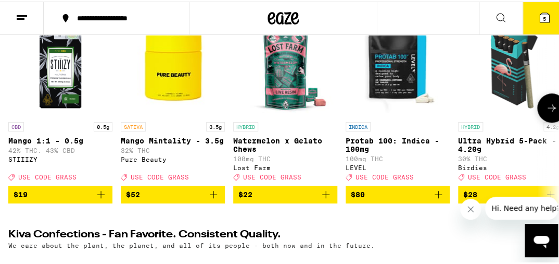
click at [551, 106] on button at bounding box center [552, 106] width 29 height 29
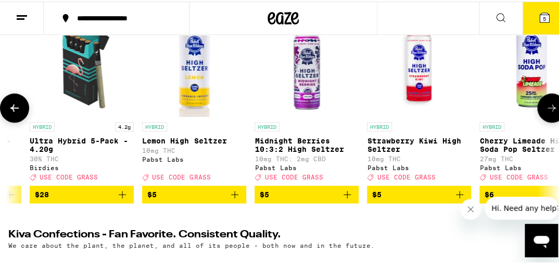
click at [551, 107] on button at bounding box center [552, 106] width 29 height 29
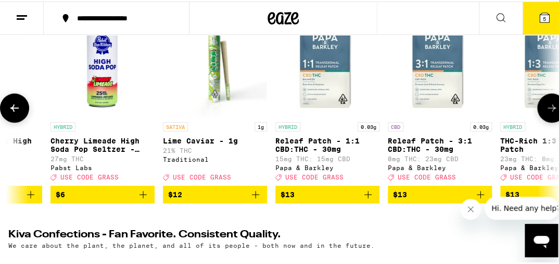
click at [551, 107] on button at bounding box center [552, 106] width 29 height 29
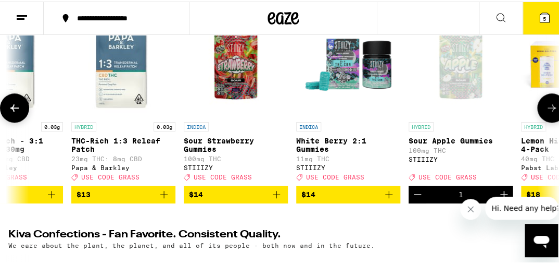
click at [551, 107] on button at bounding box center [552, 106] width 29 height 29
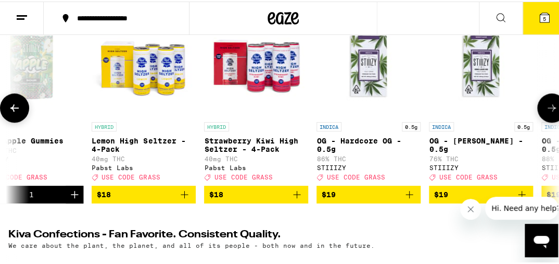
click at [551, 107] on button at bounding box center [552, 106] width 29 height 29
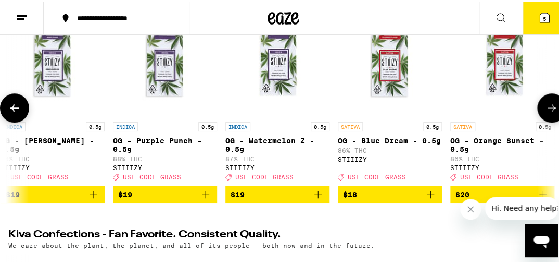
click at [551, 107] on button at bounding box center [552, 106] width 29 height 29
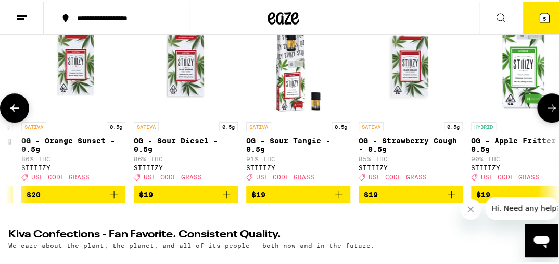
click at [551, 107] on button at bounding box center [552, 106] width 29 height 29
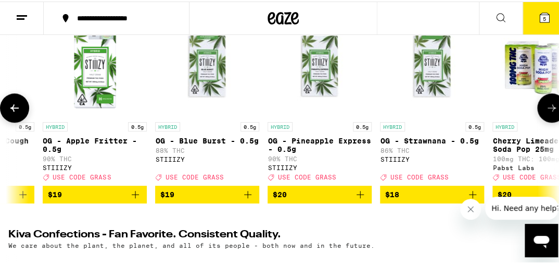
click at [551, 107] on button at bounding box center [552, 106] width 29 height 29
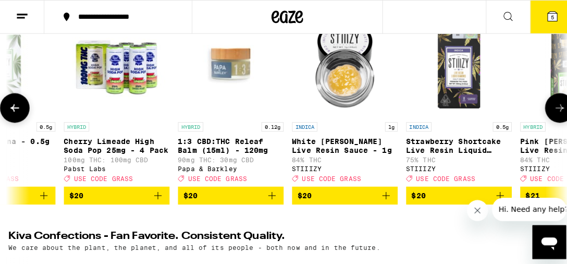
scroll to position [0, 3434]
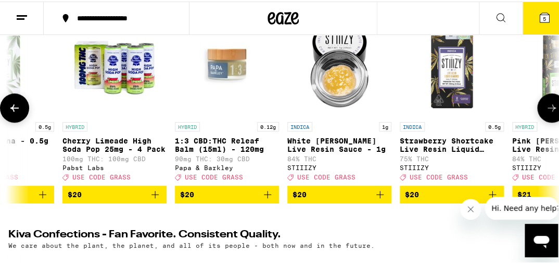
click at [378, 196] on icon "Add to bag" at bounding box center [380, 192] width 13 height 13
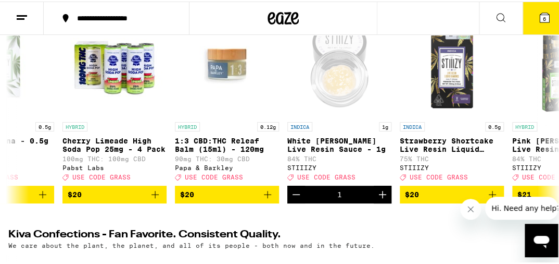
click at [548, 10] on button "6" at bounding box center [545, 17] width 44 height 32
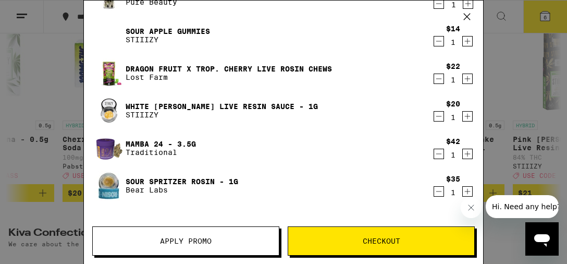
scroll to position [56, 0]
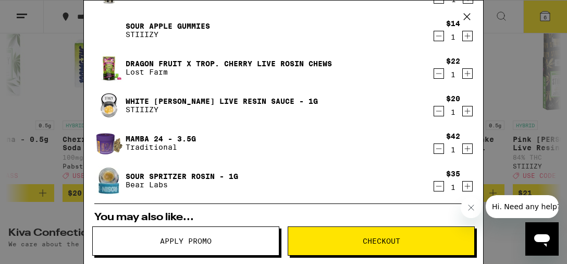
click at [434, 113] on icon "Decrement" at bounding box center [438, 111] width 9 height 13
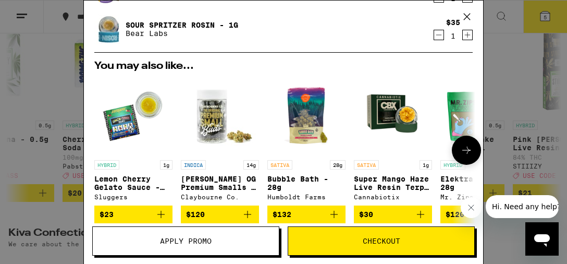
scroll to position [340, 0]
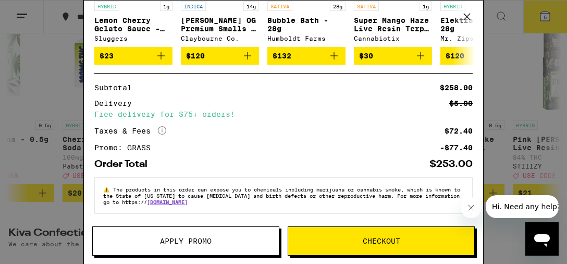
click at [386, 252] on button "Checkout" at bounding box center [381, 240] width 187 height 29
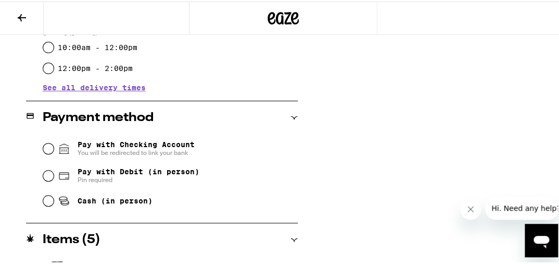
scroll to position [384, 0]
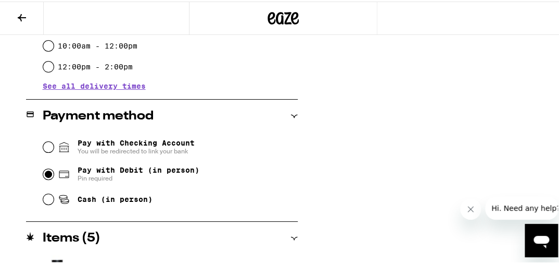
click at [46, 171] on input "Pay with Debit (in person) Pin required" at bounding box center [48, 172] width 10 height 10
radio input "true"
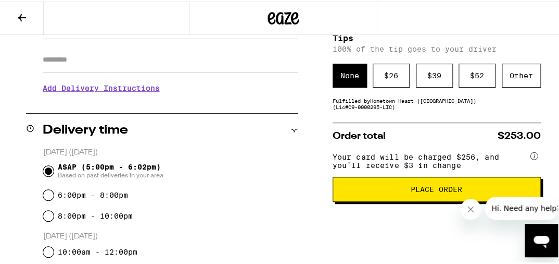
scroll to position [177, 0]
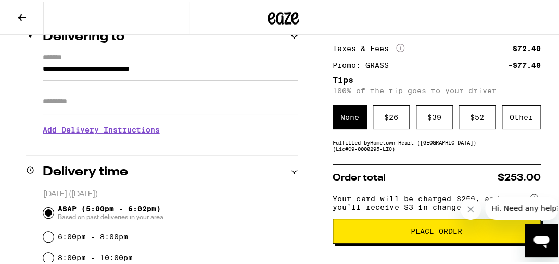
scroll to position [109, 0]
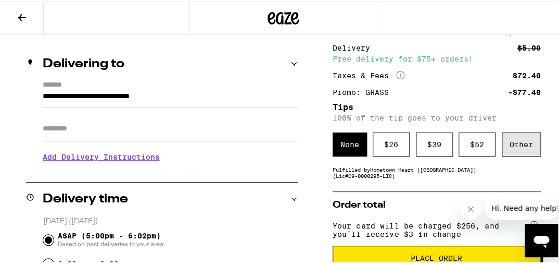
click at [528, 151] on div "Other" at bounding box center [521, 143] width 39 height 24
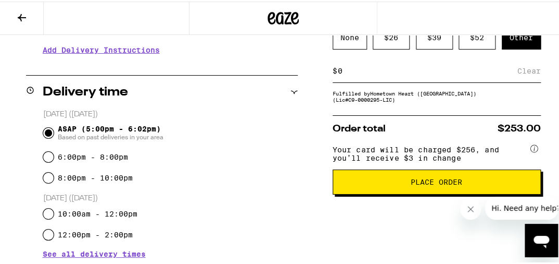
scroll to position [219, 0]
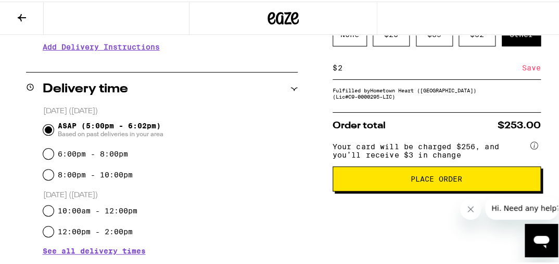
type input "2"
click at [522, 71] on div "Save" at bounding box center [531, 66] width 19 height 23
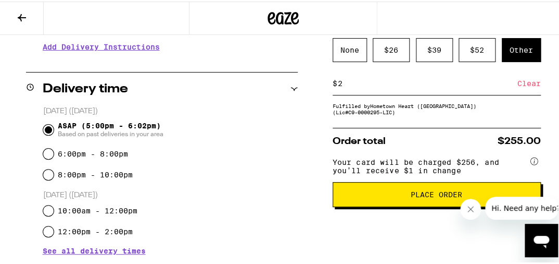
click at [386, 86] on input "2" at bounding box center [428, 81] width 180 height 9
type input "3"
click at [533, 86] on div "Save" at bounding box center [531, 81] width 19 height 23
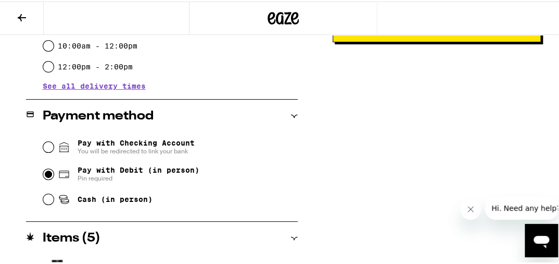
scroll to position [165, 0]
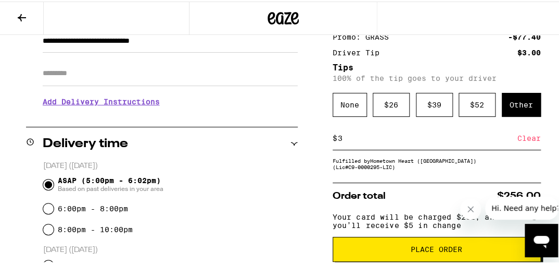
click at [358, 140] on input "3" at bounding box center [428, 136] width 180 height 9
type input "2"
click at [522, 142] on div "Save" at bounding box center [531, 136] width 19 height 23
click at [398, 141] on input "2" at bounding box center [428, 136] width 180 height 9
type input "3"
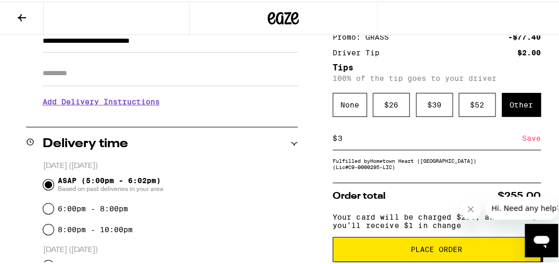
click at [530, 137] on div "Save" at bounding box center [531, 136] width 19 height 23
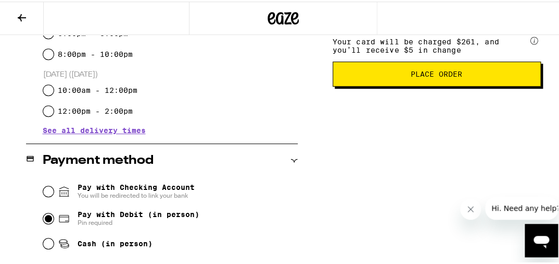
scroll to position [341, 0]
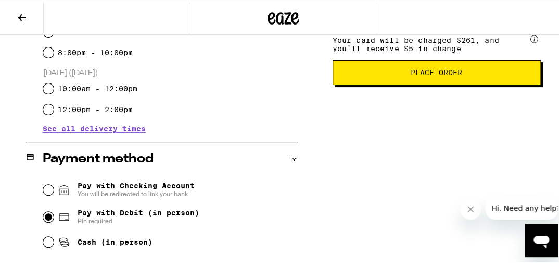
click at [436, 74] on span "Place Order" at bounding box center [437, 70] width 52 height 7
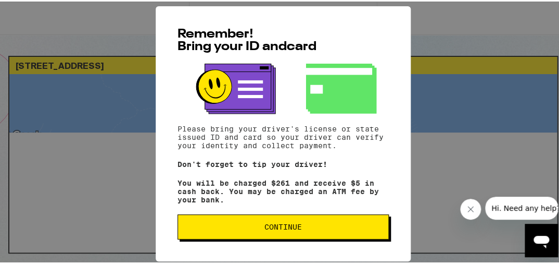
click at [313, 229] on span "Continue" at bounding box center [283, 224] width 194 height 7
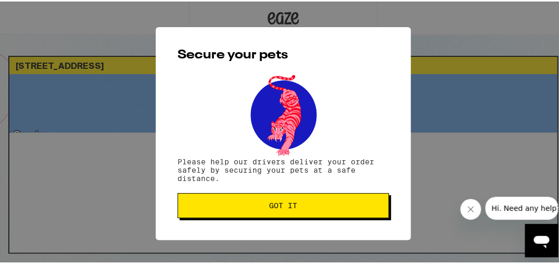
click at [314, 203] on span "Got it" at bounding box center [283, 203] width 194 height 7
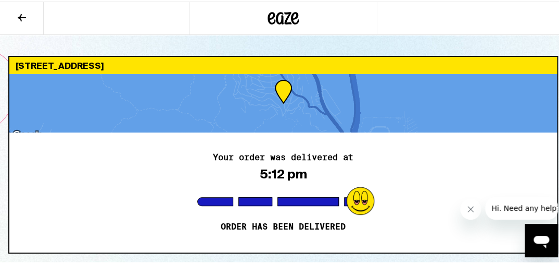
scroll to position [165, 0]
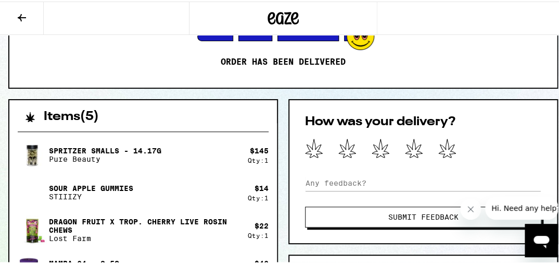
click at [433, 150] on div at bounding box center [423, 147] width 236 height 21
click at [447, 147] on icon at bounding box center [447, 147] width 17 height 18
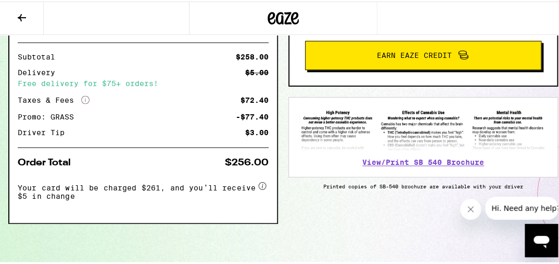
scroll to position [288, 0]
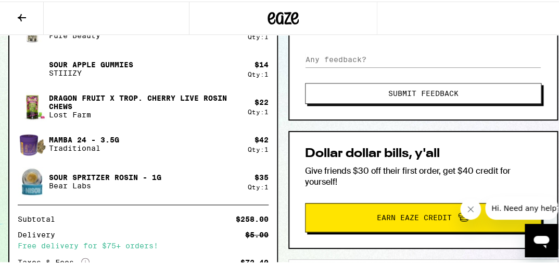
click at [433, 100] on button "Submit Feedback" at bounding box center [423, 91] width 236 height 21
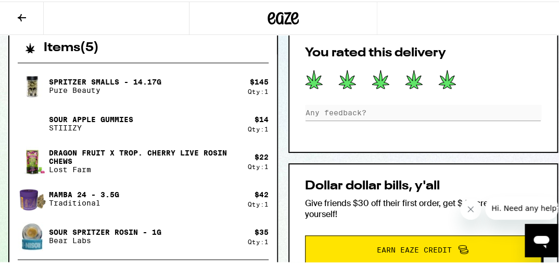
scroll to position [453, 0]
